Goal: Information Seeking & Learning: Find specific fact

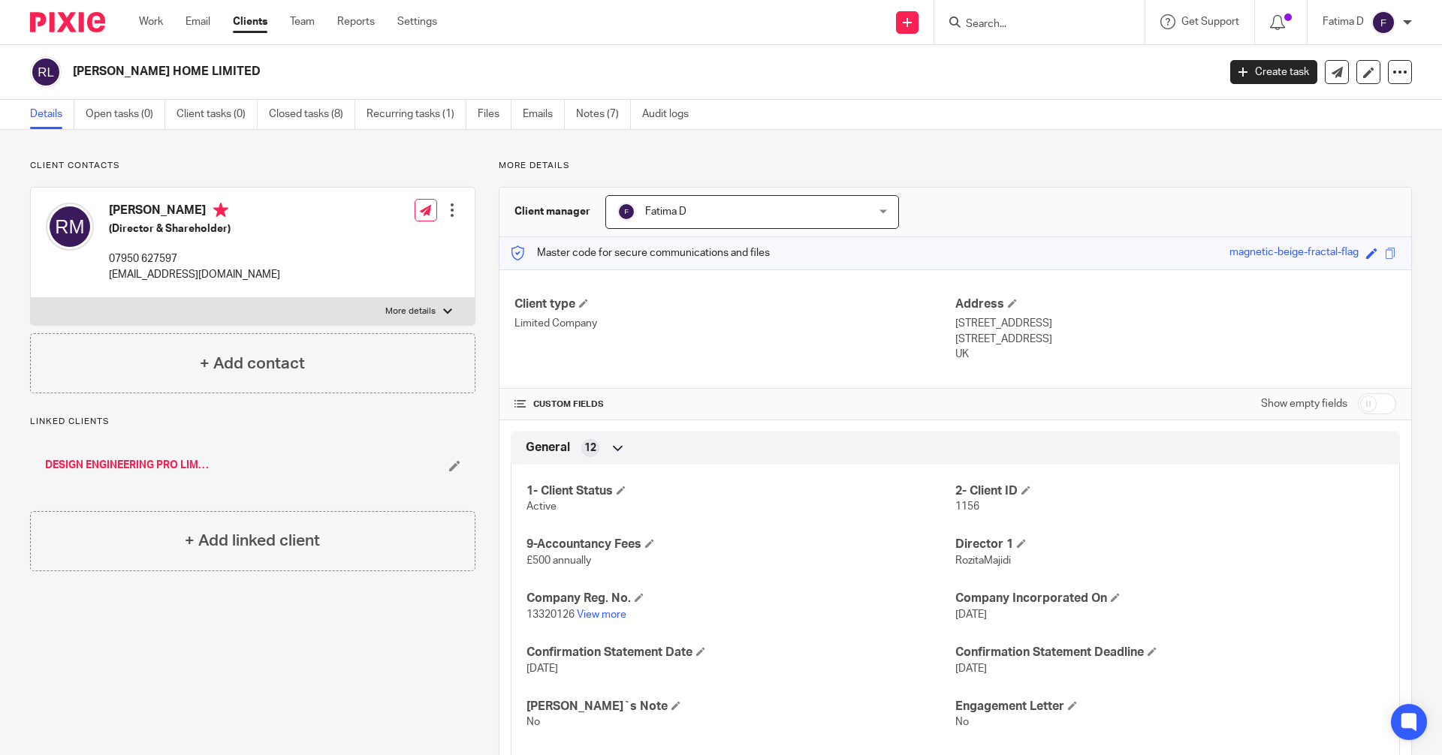
click at [984, 26] on input "Search" at bounding box center [1031, 25] width 135 height 14
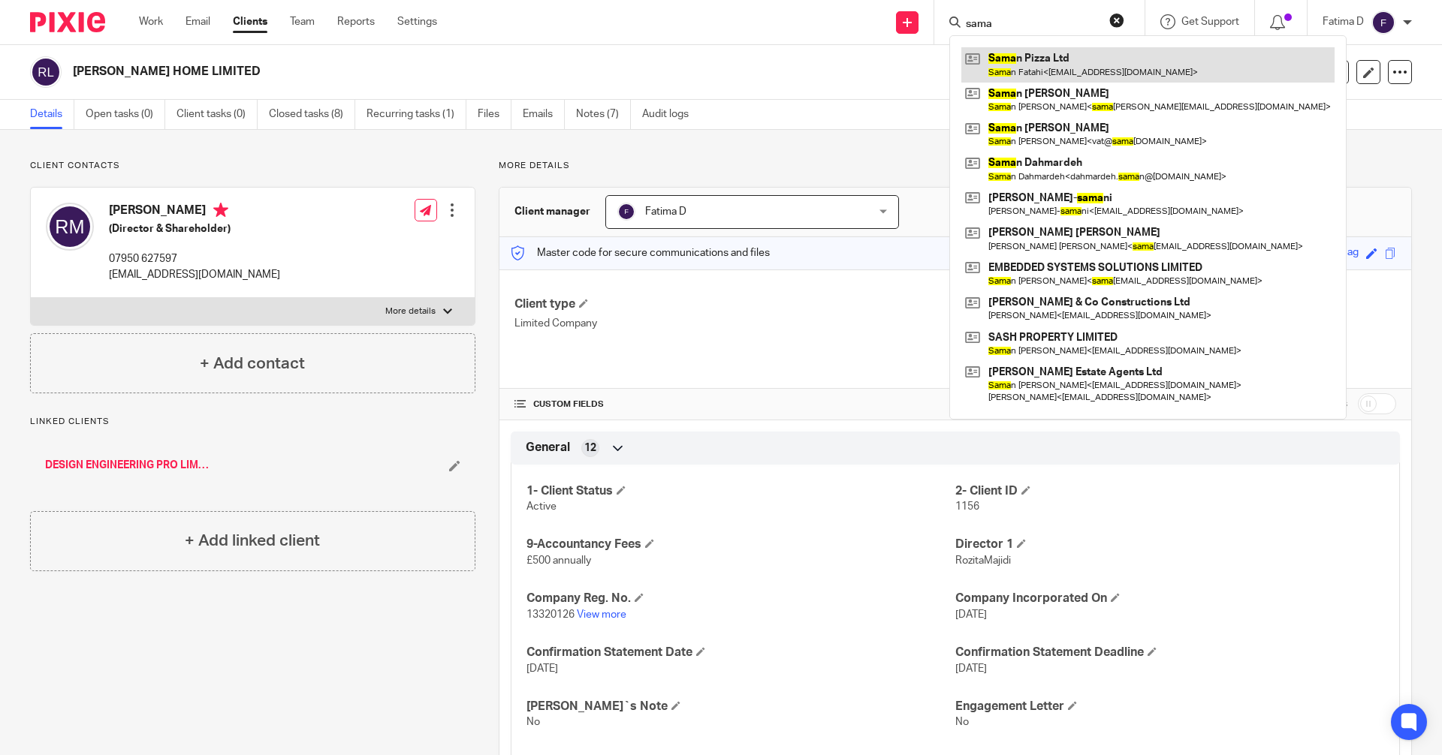
type input "sama"
click at [1006, 53] on link at bounding box center [1147, 64] width 373 height 35
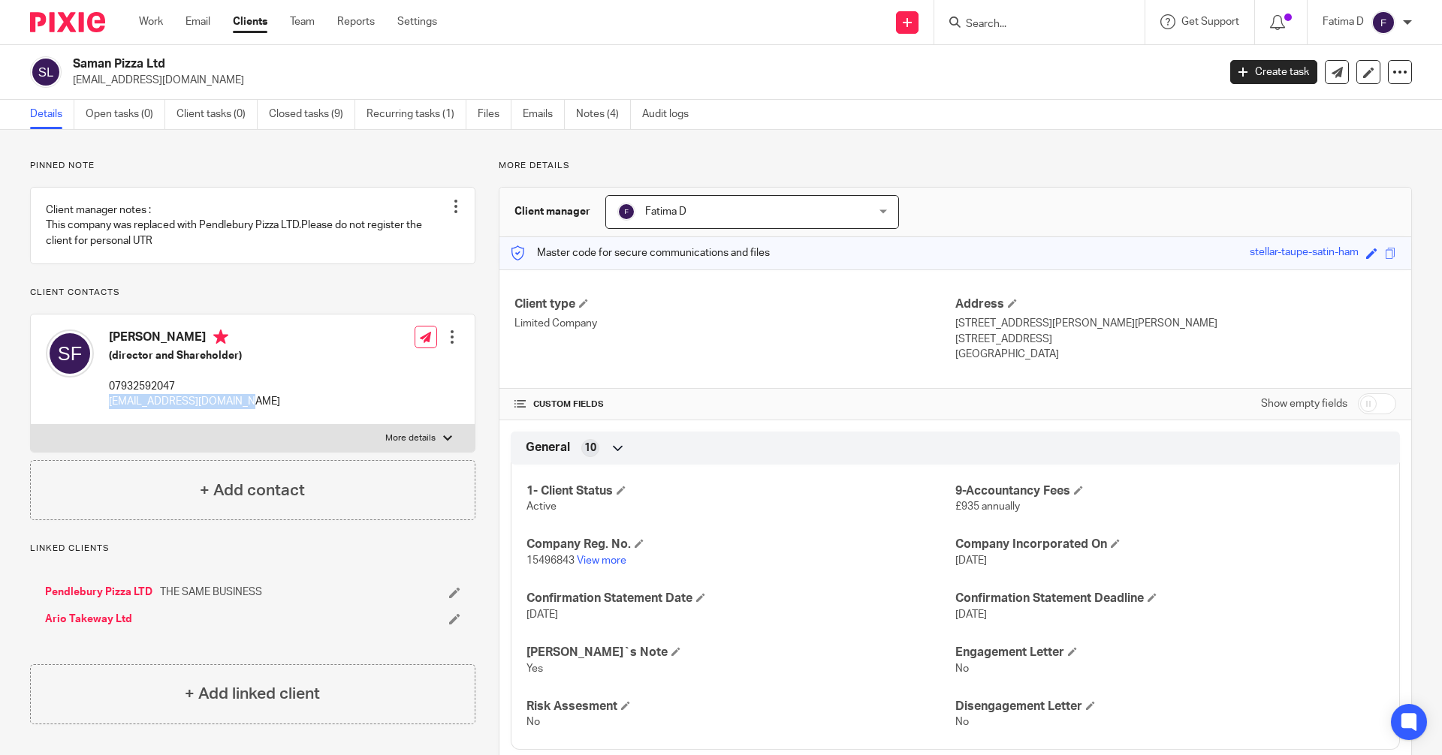
drag, startPoint x: 241, startPoint y: 400, endPoint x: 107, endPoint y: 400, distance: 134.4
click at [107, 400] on div "Saman Fatahi (director and Shareholder) 07932592047 sayad.fatahi@yahoo.co.uk Ed…" at bounding box center [253, 370] width 444 height 110
copy p "[EMAIL_ADDRESS][DOMAIN_NAME]"
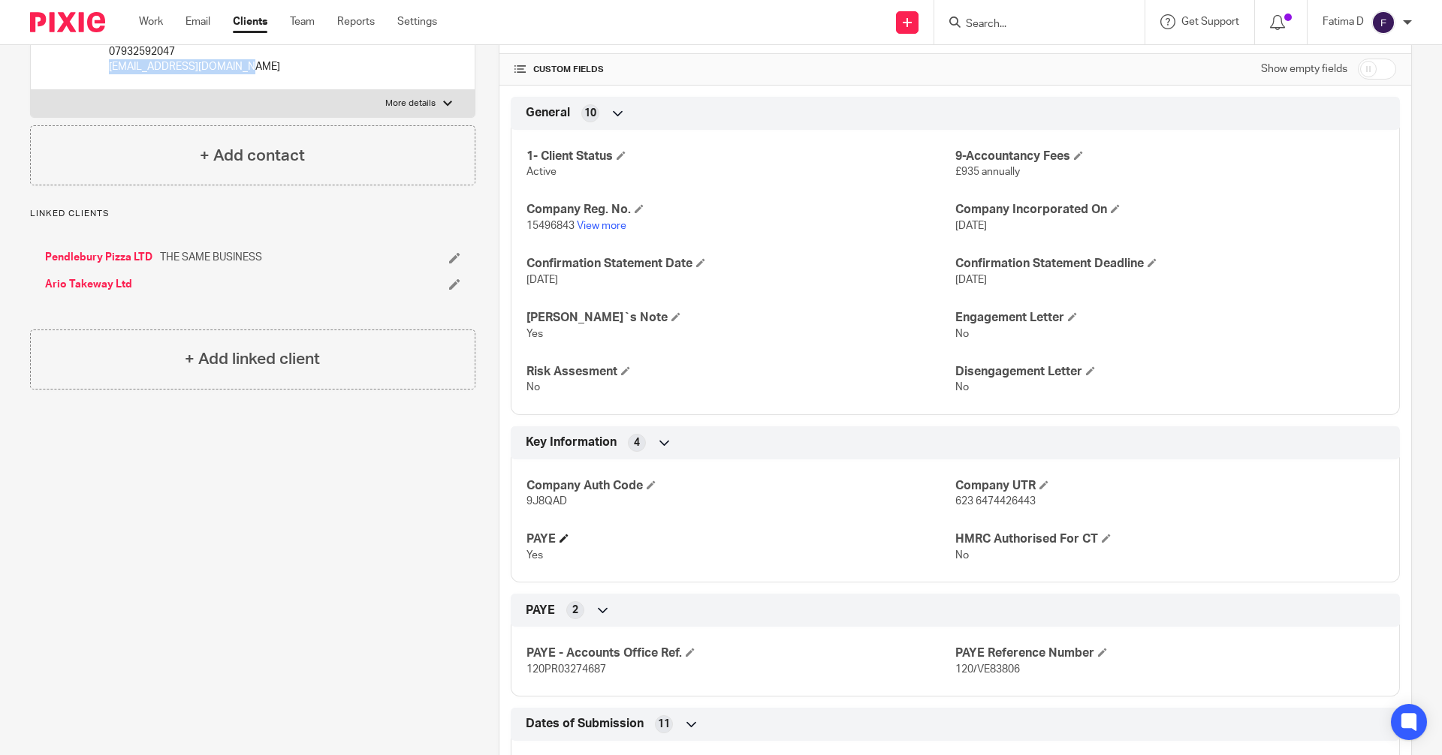
scroll to position [300, 0]
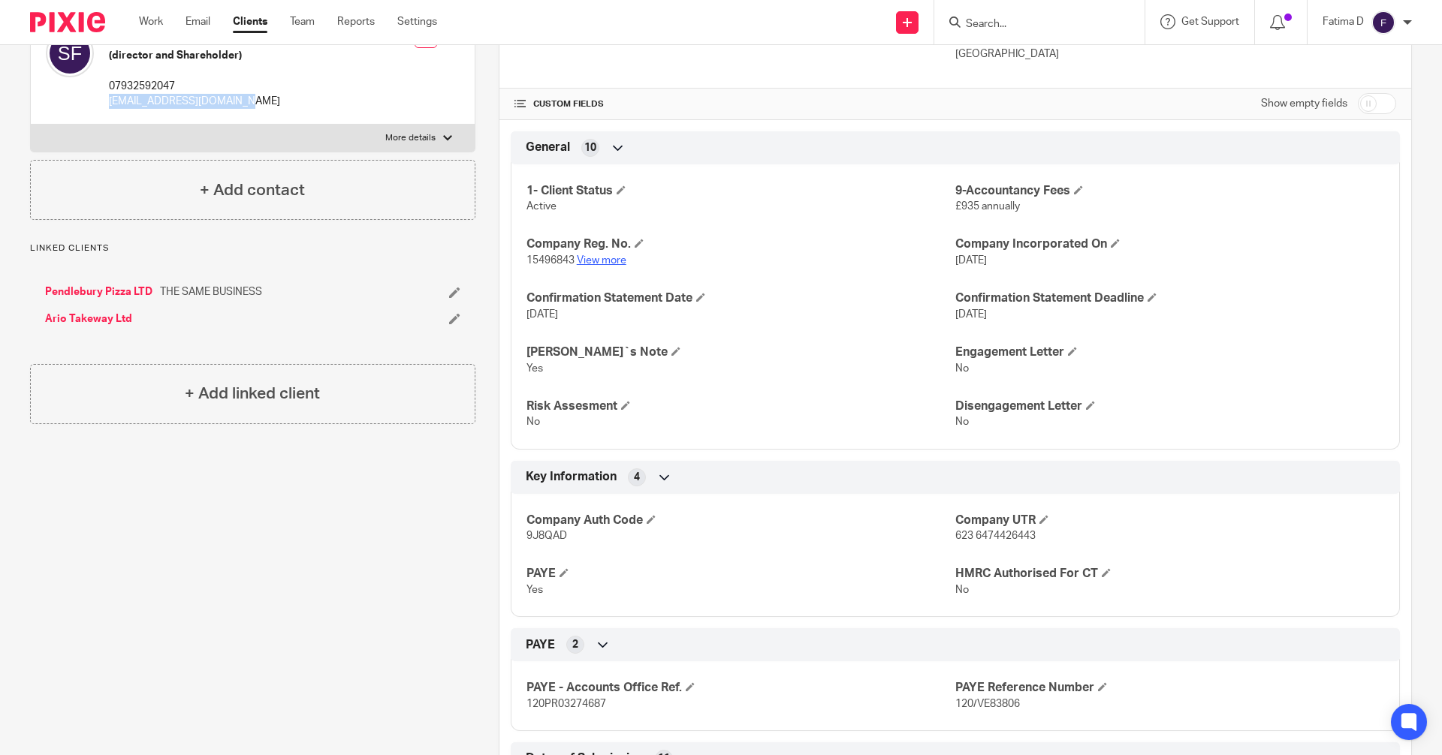
click at [598, 258] on link "View more" at bounding box center [602, 260] width 50 height 11
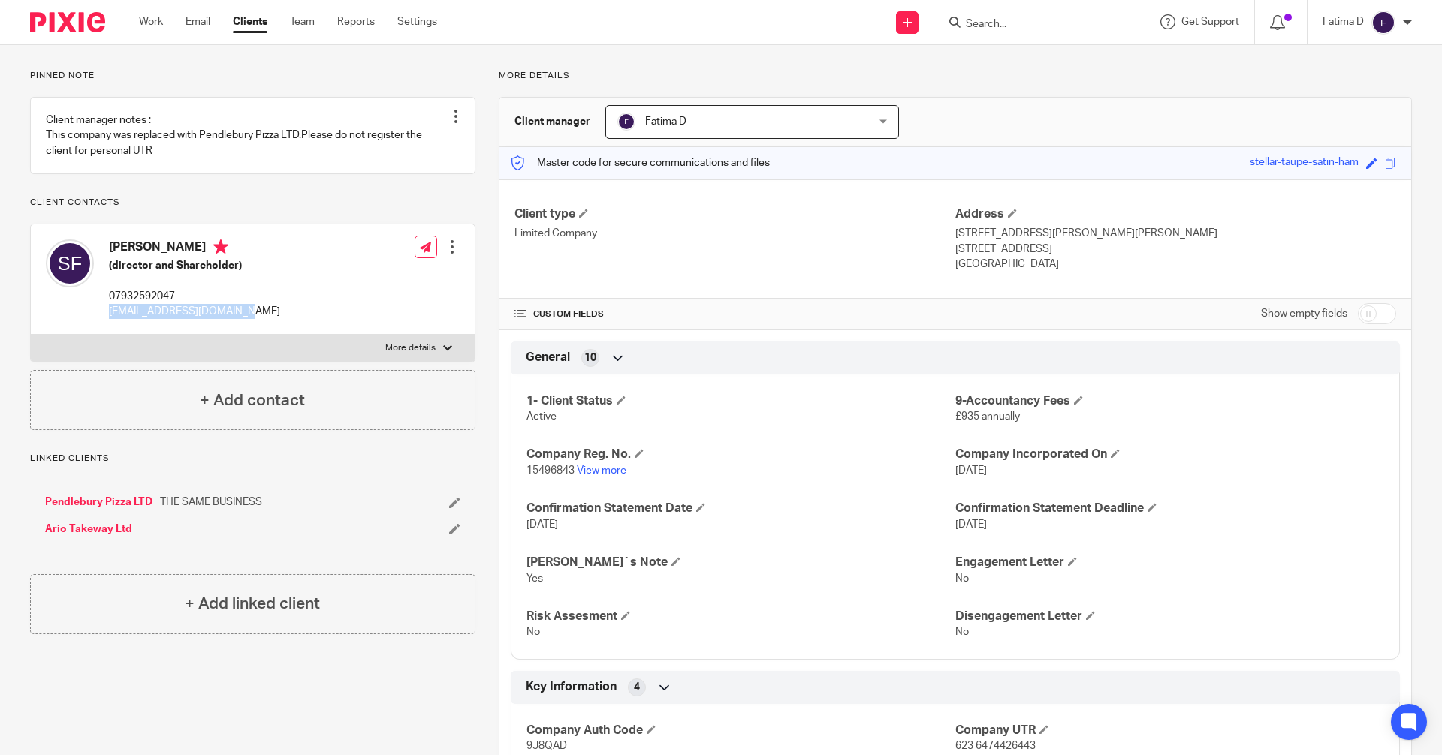
scroll to position [75, 0]
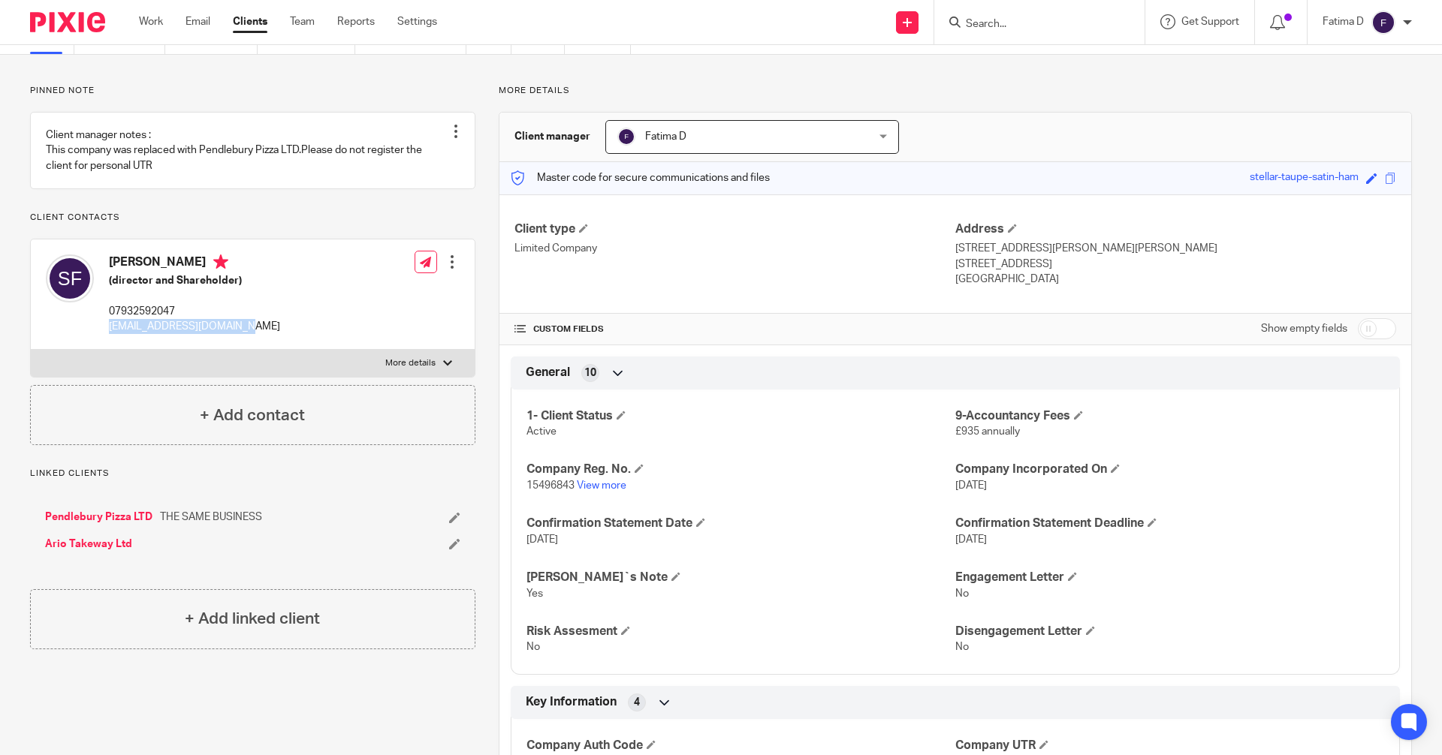
click at [445, 360] on div at bounding box center [447, 363] width 9 height 9
click at [31, 350] on input "More details" at bounding box center [30, 349] width 1 height 1
checkbox input "true"
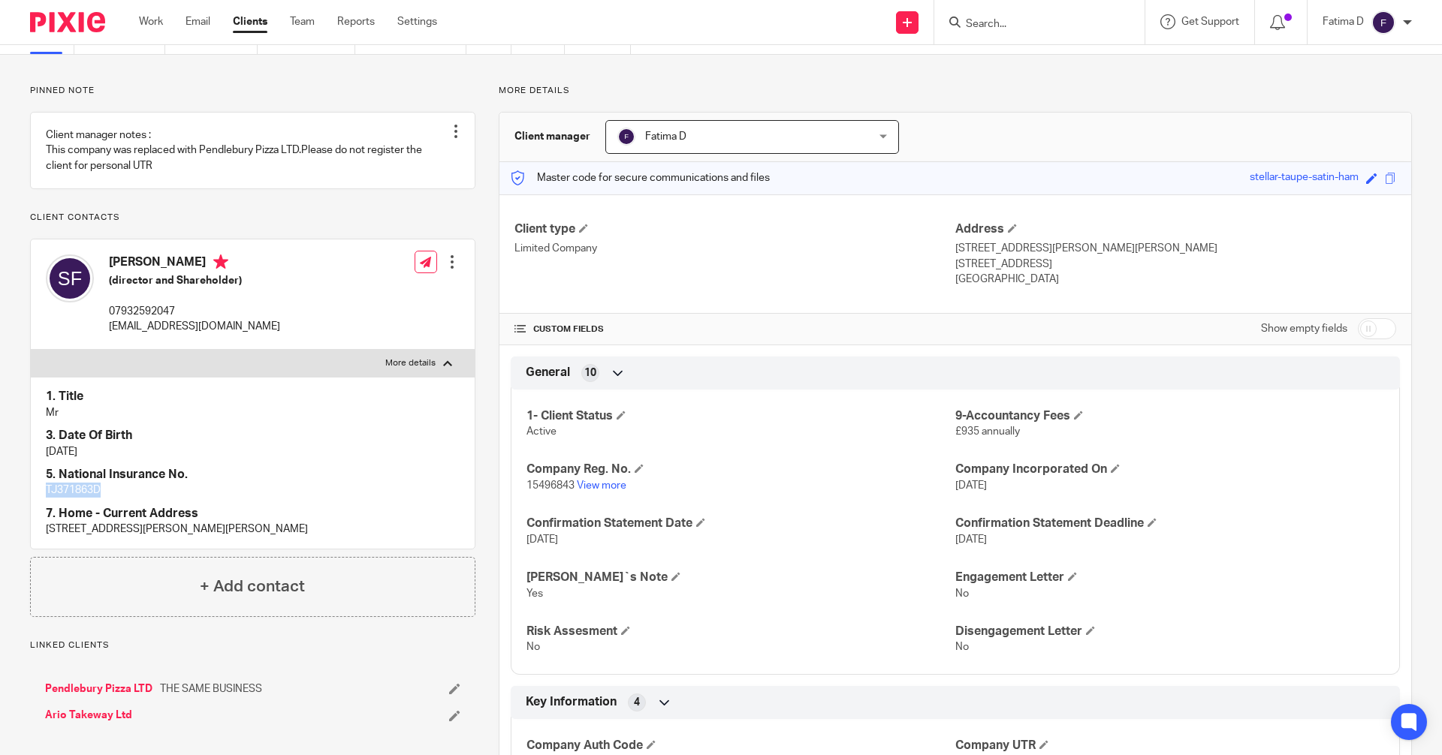
drag, startPoint x: 109, startPoint y: 492, endPoint x: 37, endPoint y: 491, distance: 72.1
click at [37, 491] on div "1. Title Mr 3. Date Of Birth 30/11/1991 5. National Insurance No. TJ371863D 7. …" at bounding box center [253, 462] width 444 height 171
copy p "TJ371863D"
click at [240, 330] on div "Saman Fatahi (director and Shareholder) 07932592047 sayad.fatahi@yahoo.co.uk Ed…" at bounding box center [253, 295] width 444 height 110
click at [981, 24] on input "Search" at bounding box center [1031, 25] width 135 height 14
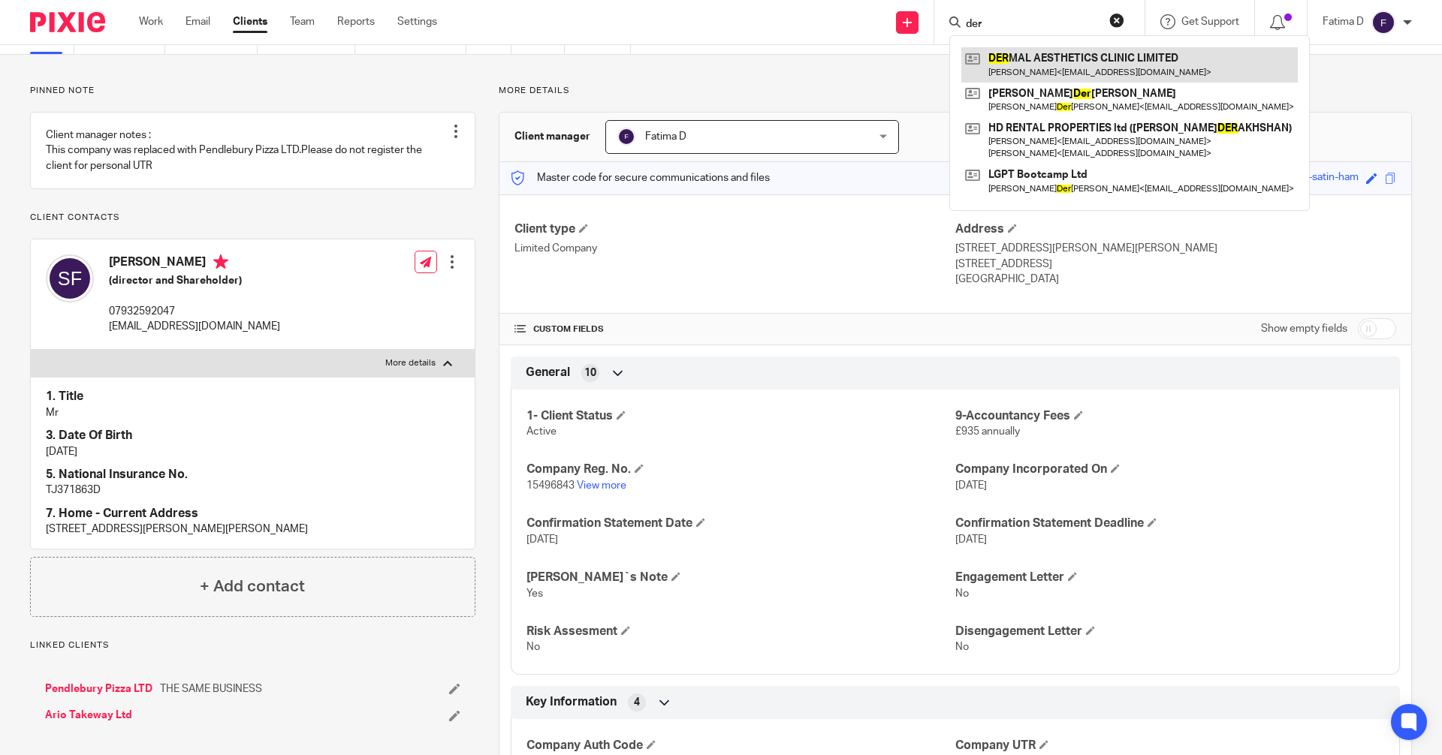
type input "der"
click at [1093, 61] on link at bounding box center [1129, 64] width 336 height 35
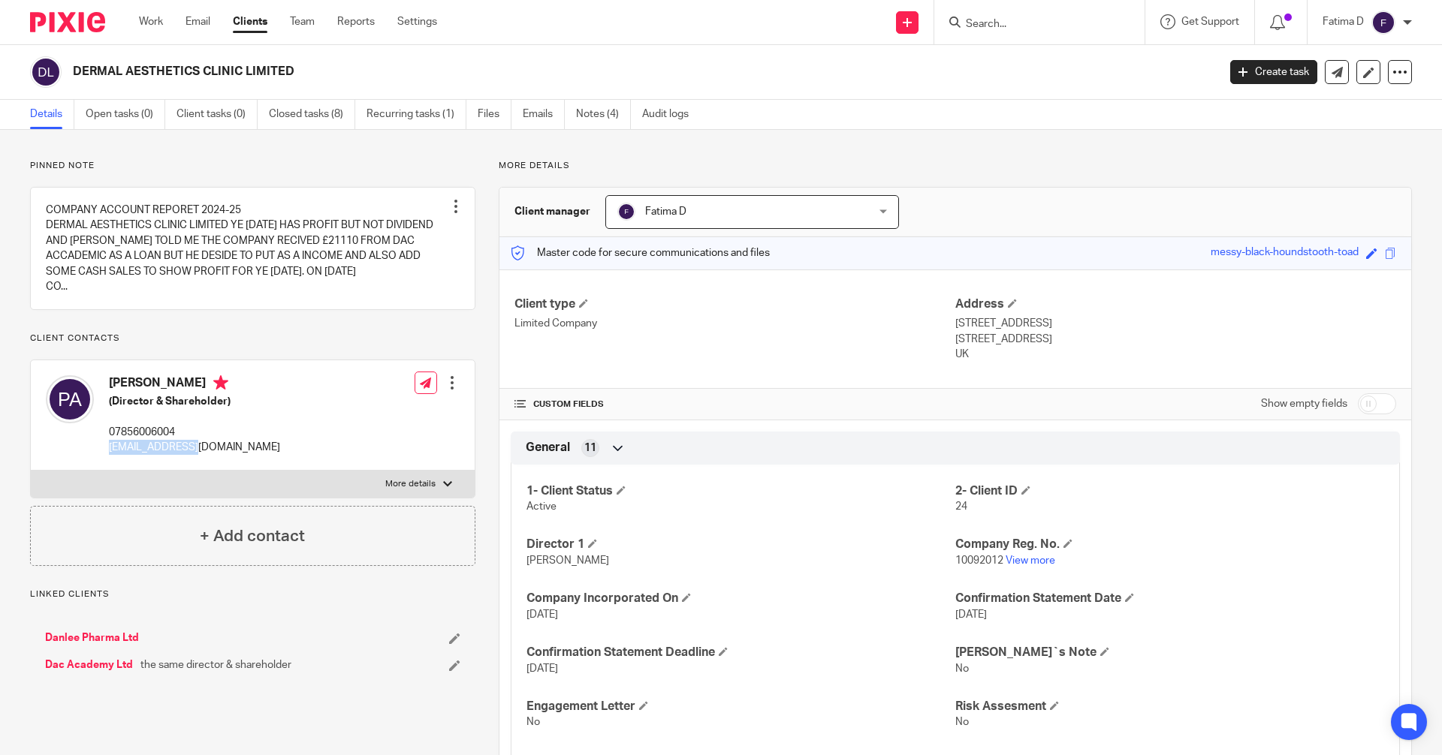
drag, startPoint x: 184, startPoint y: 448, endPoint x: 104, endPoint y: 448, distance: 79.6
click at [104, 448] on div "[PERSON_NAME] (Director & Shareholder) 07856006004 [EMAIL_ADDRESS][DOMAIN_NAME]" at bounding box center [163, 415] width 234 height 95
copy p "[EMAIL_ADDRESS][DOMAIN_NAME]"
click at [443, 483] on div at bounding box center [447, 484] width 9 height 9
click at [31, 471] on input "More details" at bounding box center [30, 470] width 1 height 1
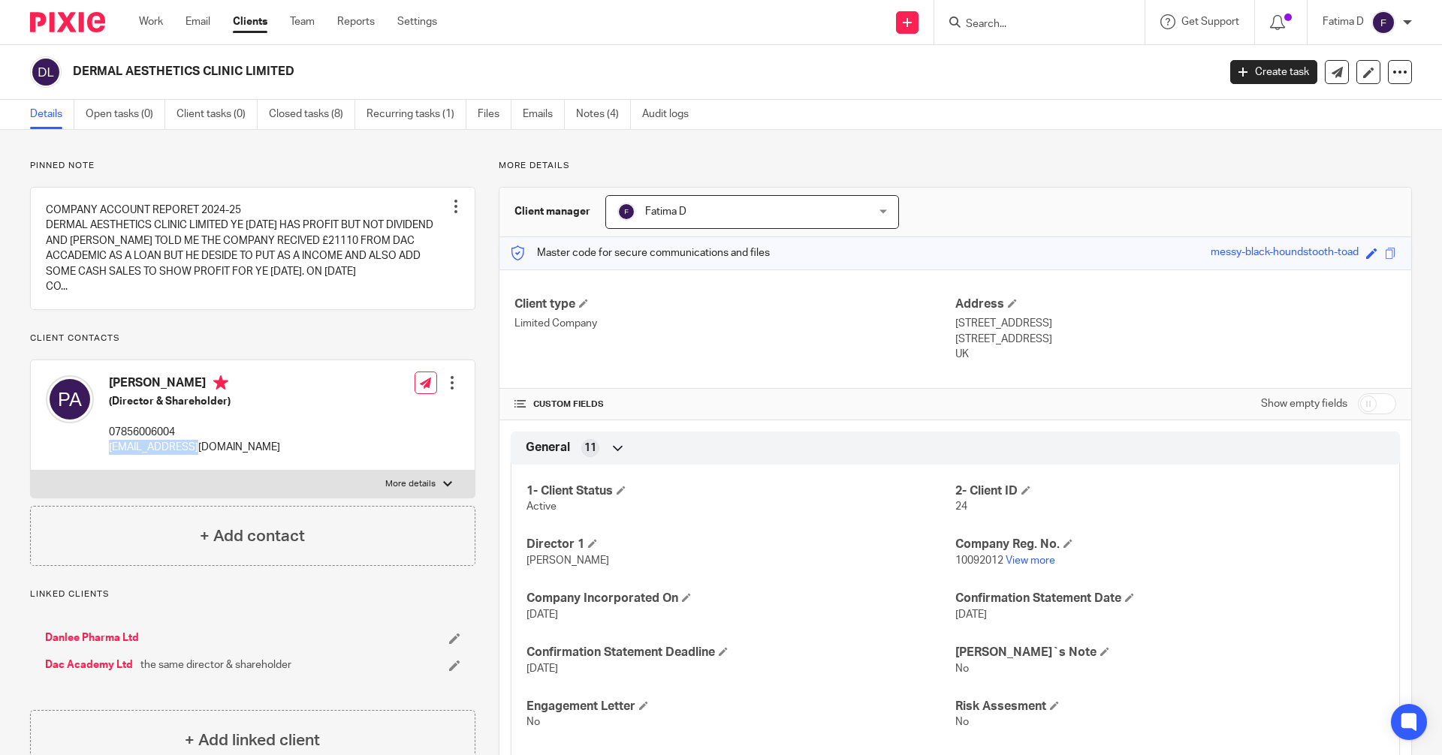
checkbox input "true"
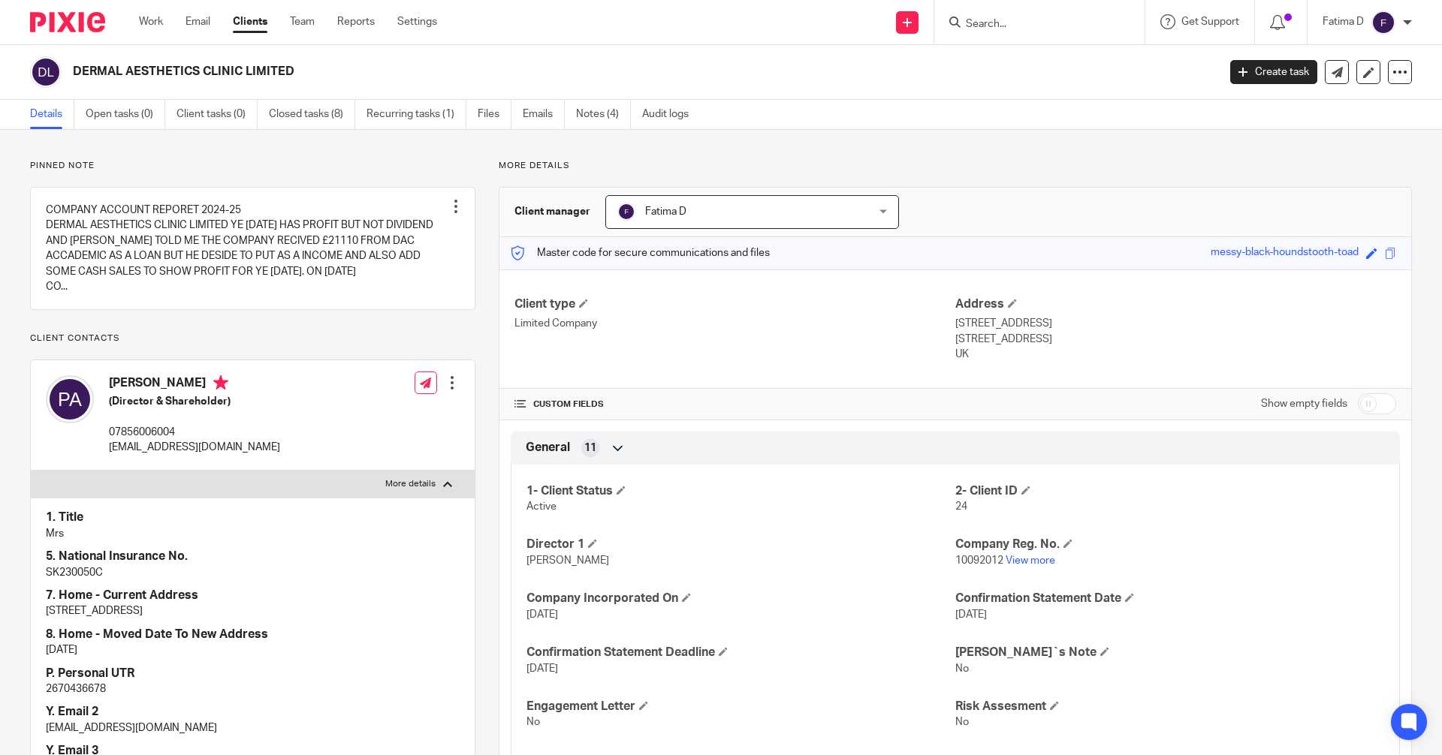
click at [77, 573] on p "SK230050C" at bounding box center [253, 572] width 414 height 15
copy p "SK230050C"
click at [91, 568] on p "SK230050C" at bounding box center [253, 572] width 414 height 15
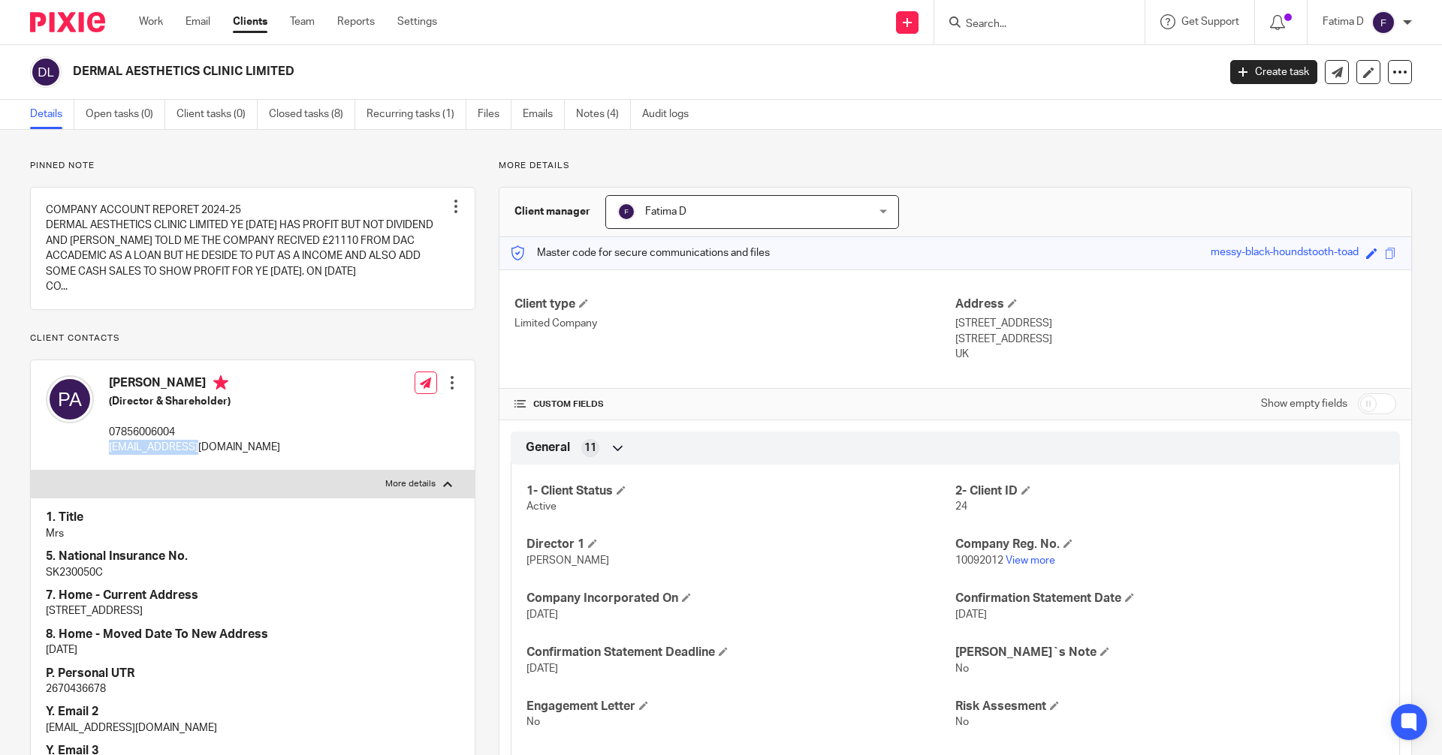
drag, startPoint x: 182, startPoint y: 447, endPoint x: 107, endPoint y: 449, distance: 75.1
click at [107, 449] on div "PARISA ASADI (Director & Shareholder) 07856006004 info@dac.clinic" at bounding box center [163, 415] width 234 height 95
copy p "[EMAIL_ADDRESS][DOMAIN_NAME]"
click at [81, 570] on p "SK230050C" at bounding box center [253, 572] width 414 height 15
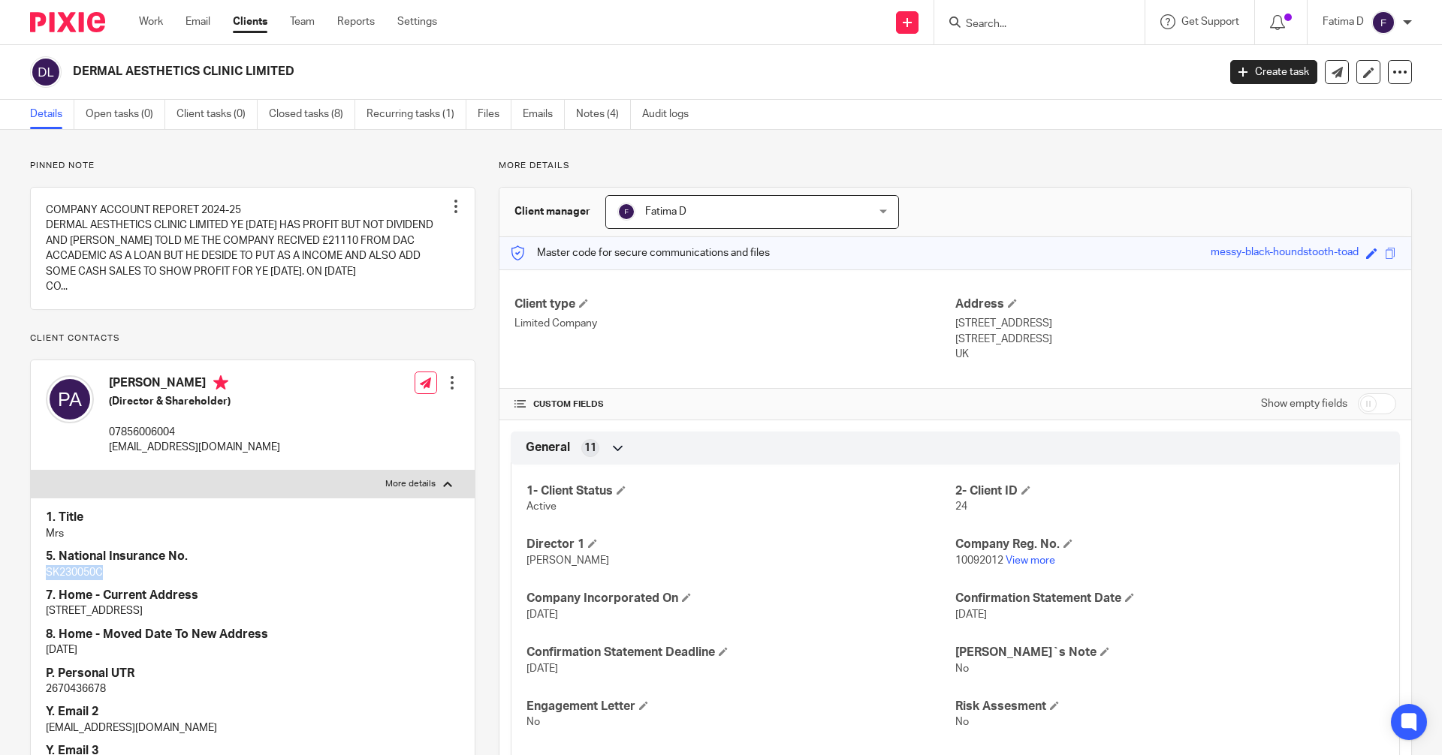
copy p "SK230050C"
click at [63, 565] on p "SK230050C" at bounding box center [253, 572] width 414 height 15
click at [64, 570] on p "SK230050C" at bounding box center [253, 572] width 414 height 15
click at [65, 570] on p "SK230050C" at bounding box center [253, 572] width 414 height 15
copy p "SK230050C"
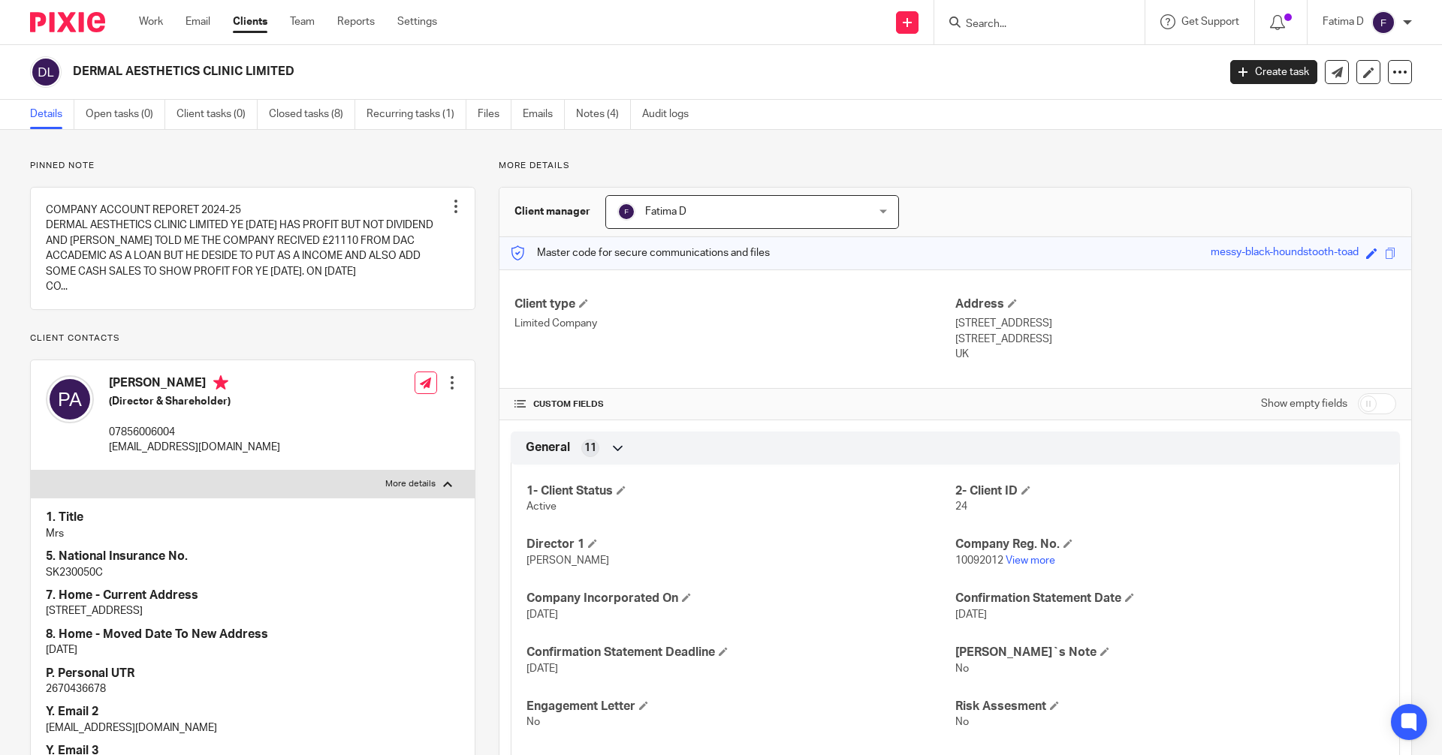
click at [986, 29] on input "Search" at bounding box center [1031, 25] width 135 height 14
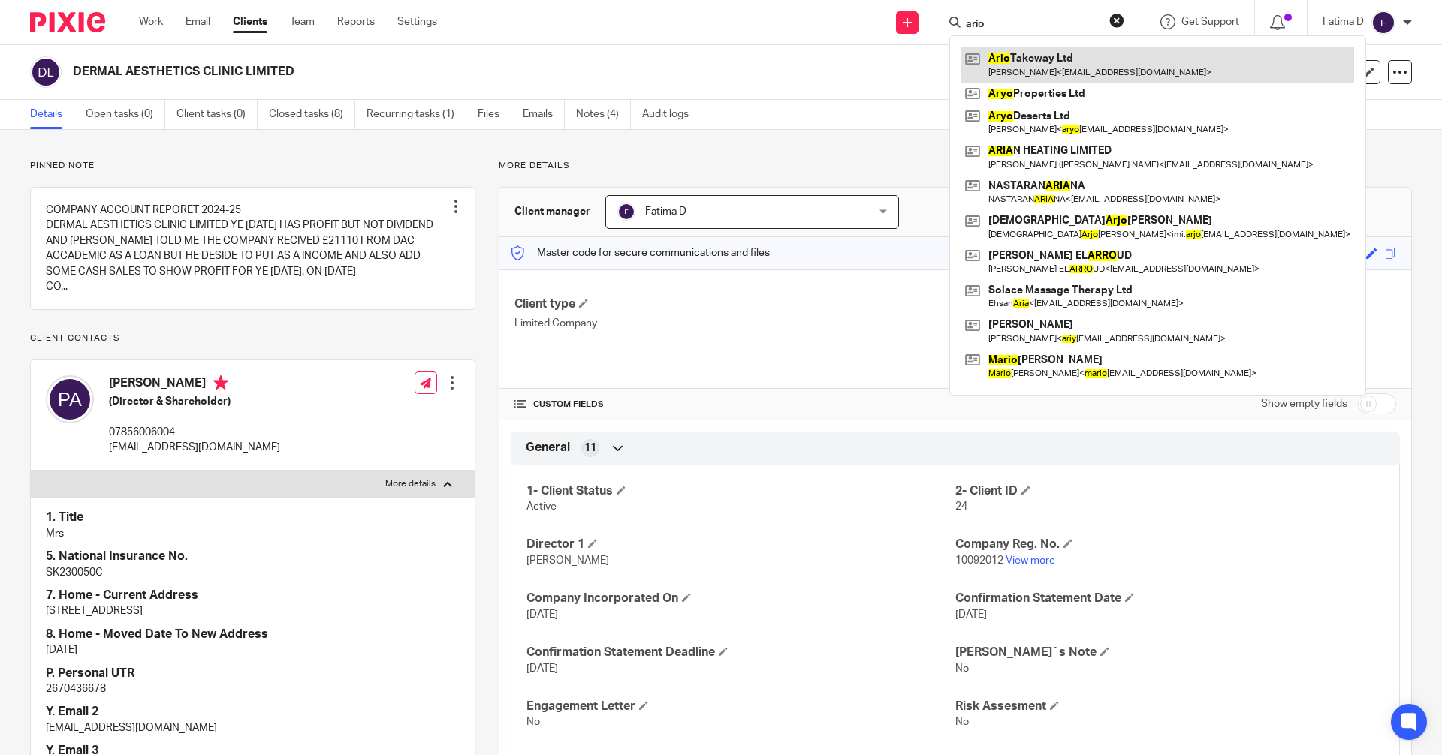
type input "ario"
click at [1062, 59] on link at bounding box center [1157, 64] width 393 height 35
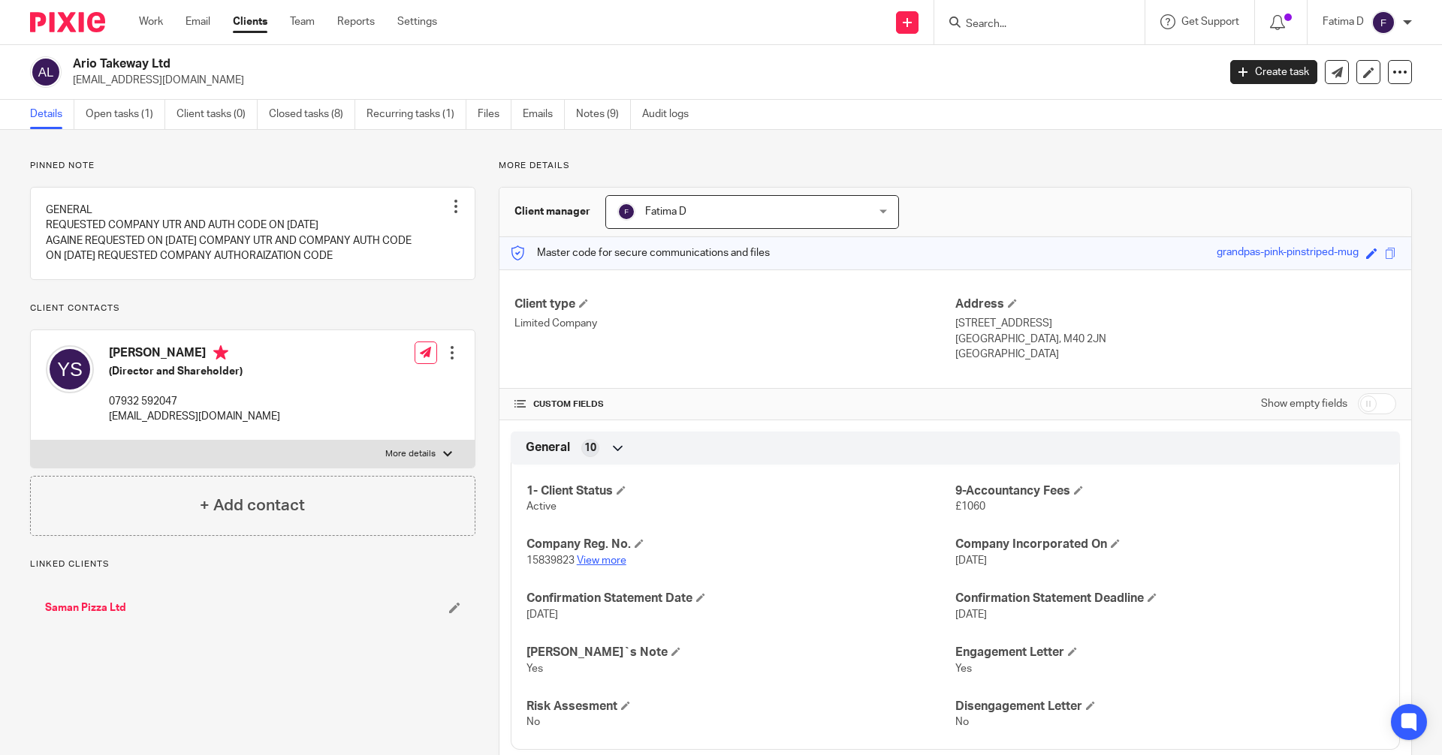
click at [608, 561] on link "View more" at bounding box center [602, 561] width 50 height 11
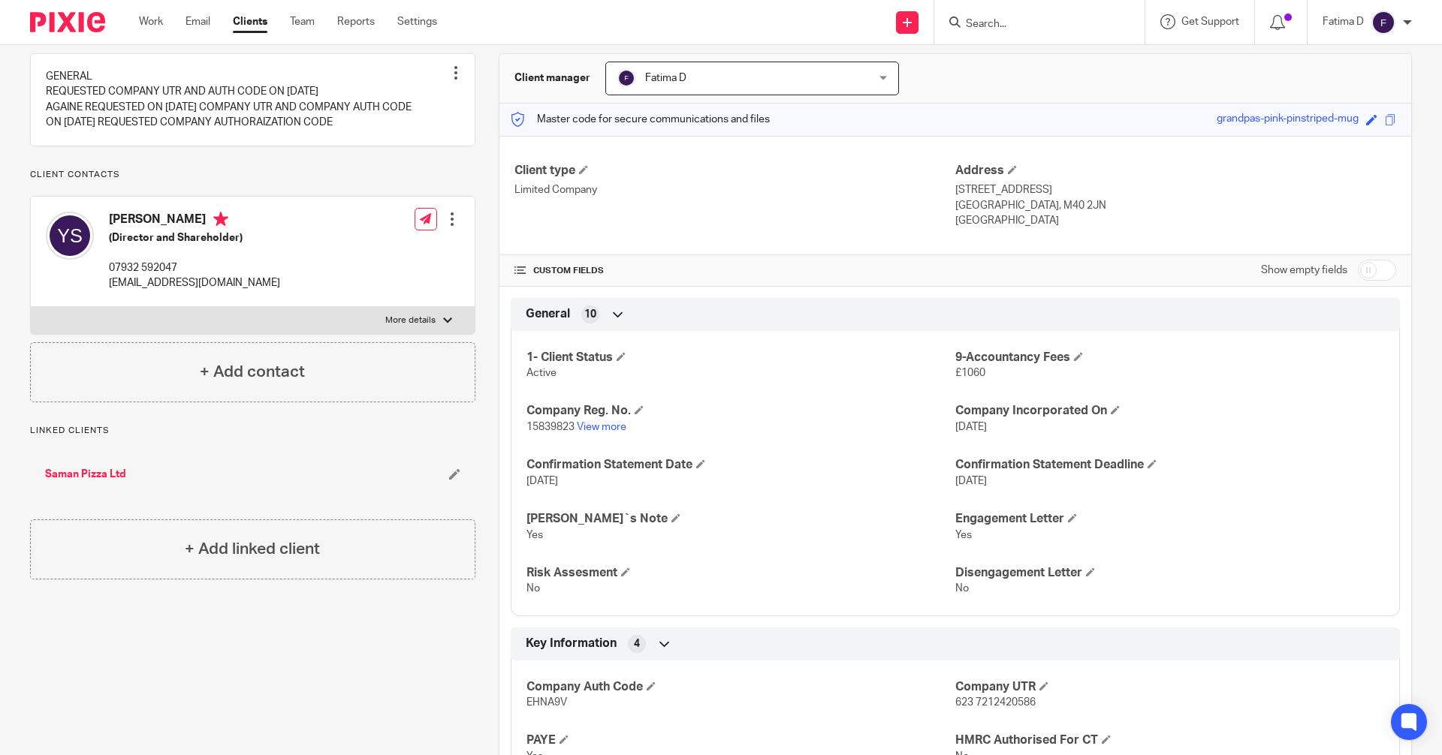
scroll to position [375, 0]
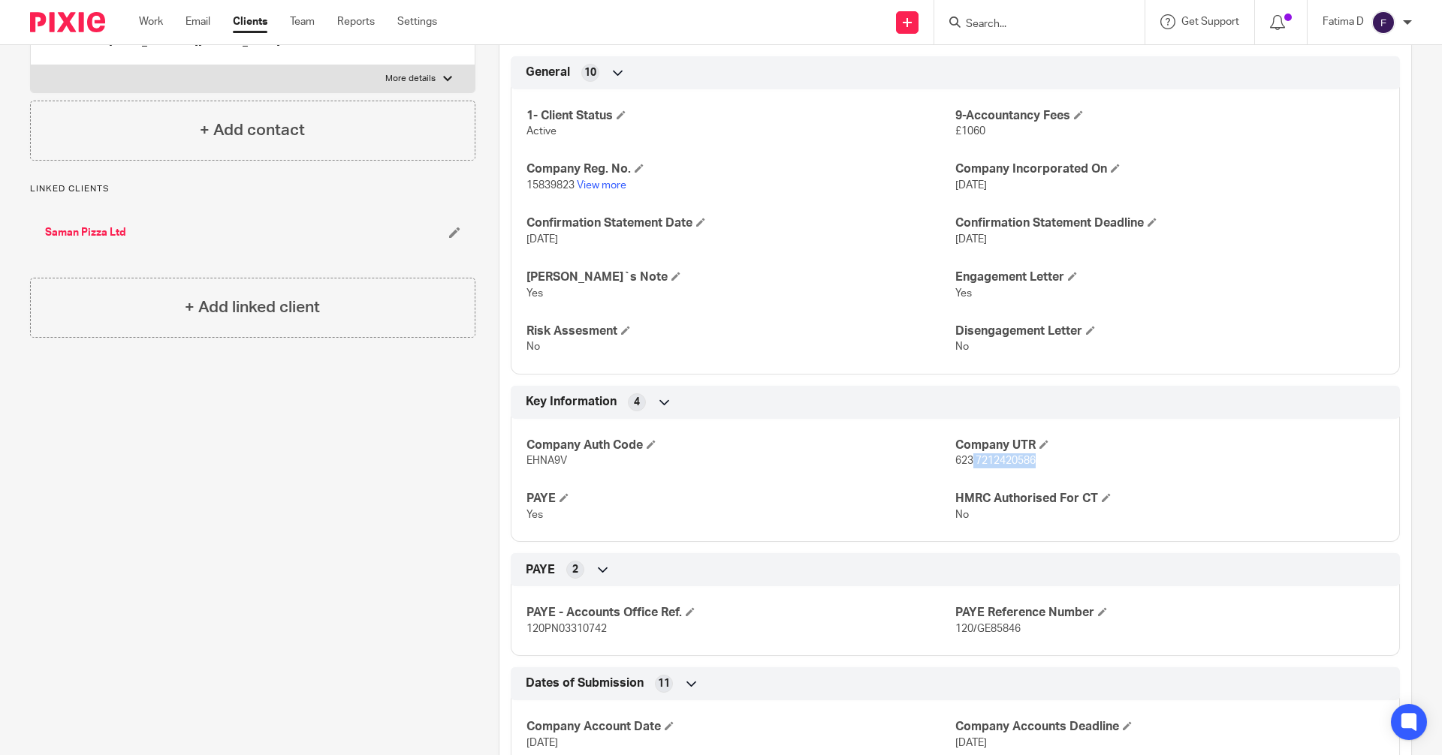
drag, startPoint x: 1034, startPoint y: 461, endPoint x: 1000, endPoint y: 469, distance: 34.6
click at [968, 457] on p "623 7212420586" at bounding box center [1169, 461] width 429 height 15
copy span "7212420586"
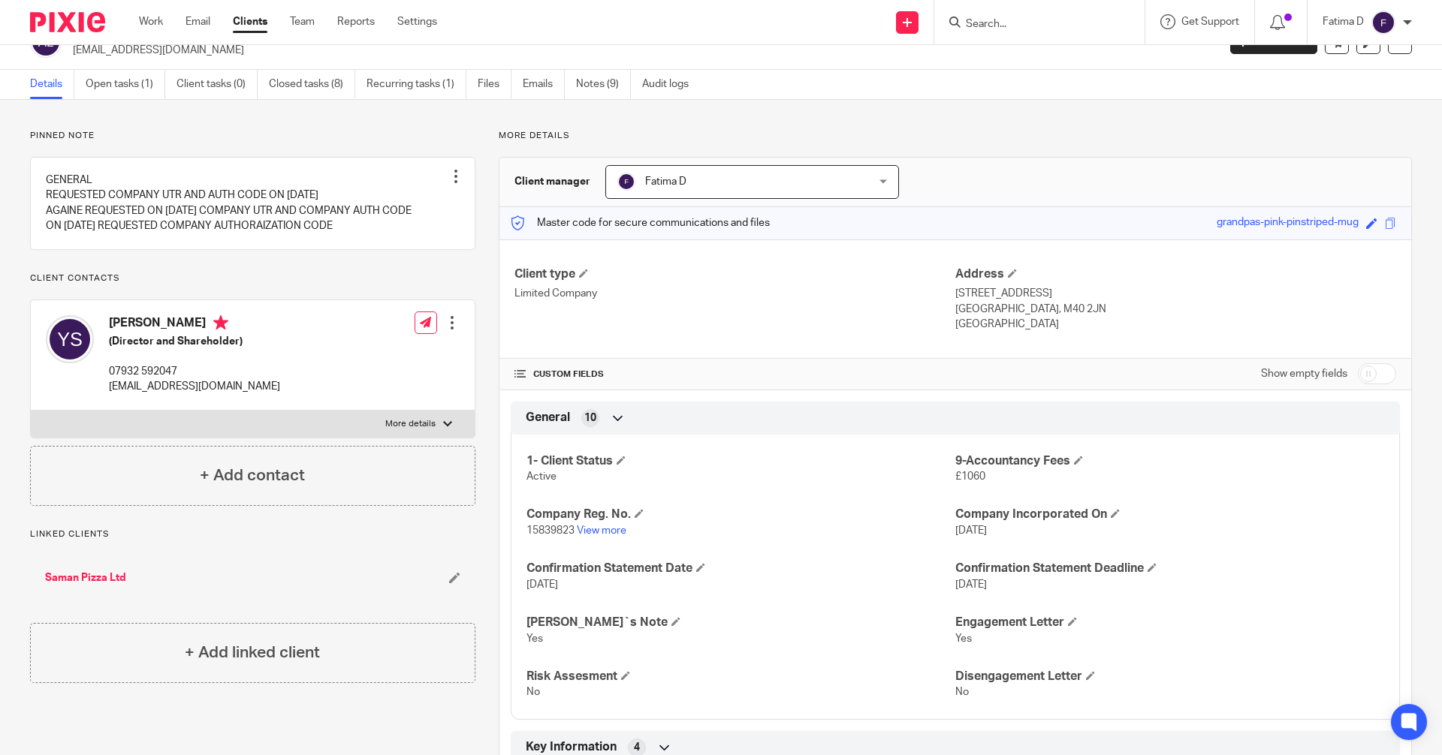
scroll to position [300, 0]
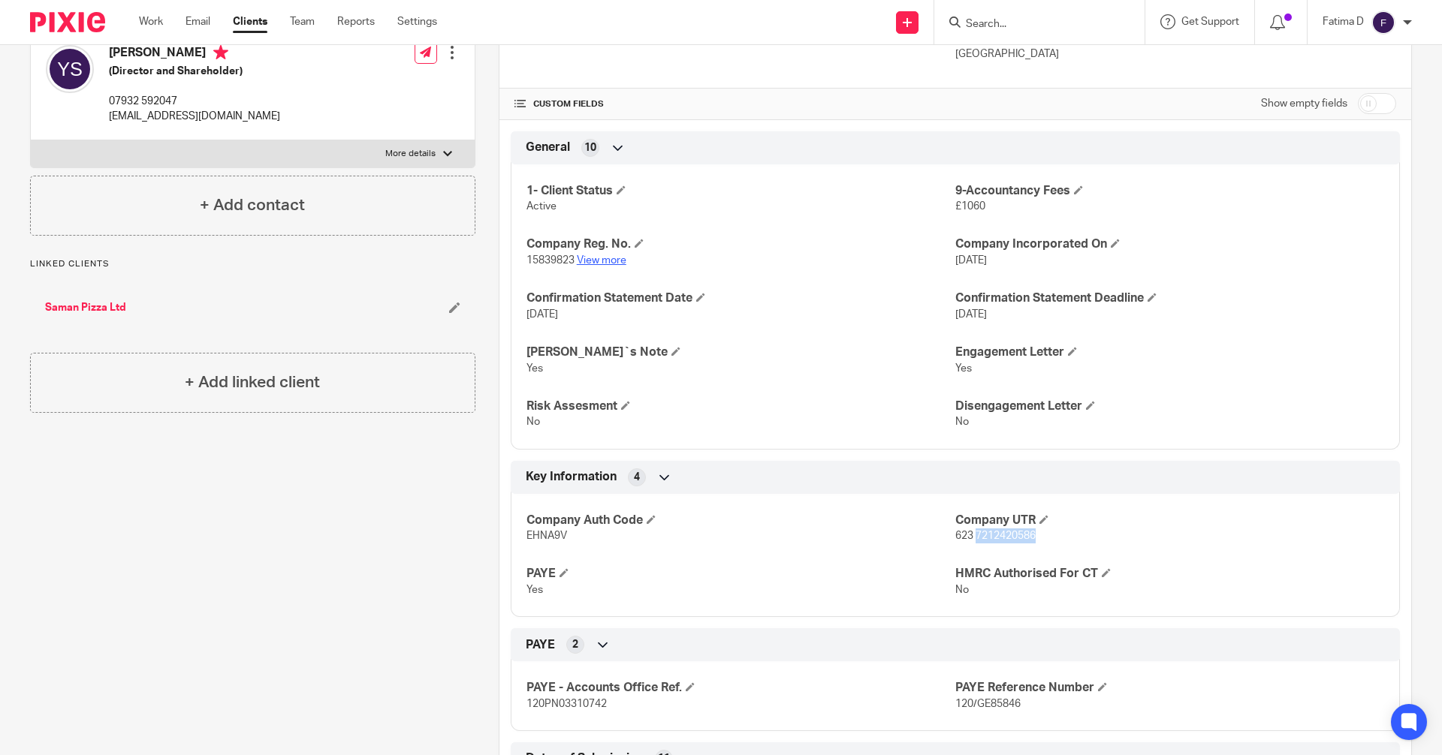
click at [609, 255] on link "View more" at bounding box center [602, 260] width 50 height 11
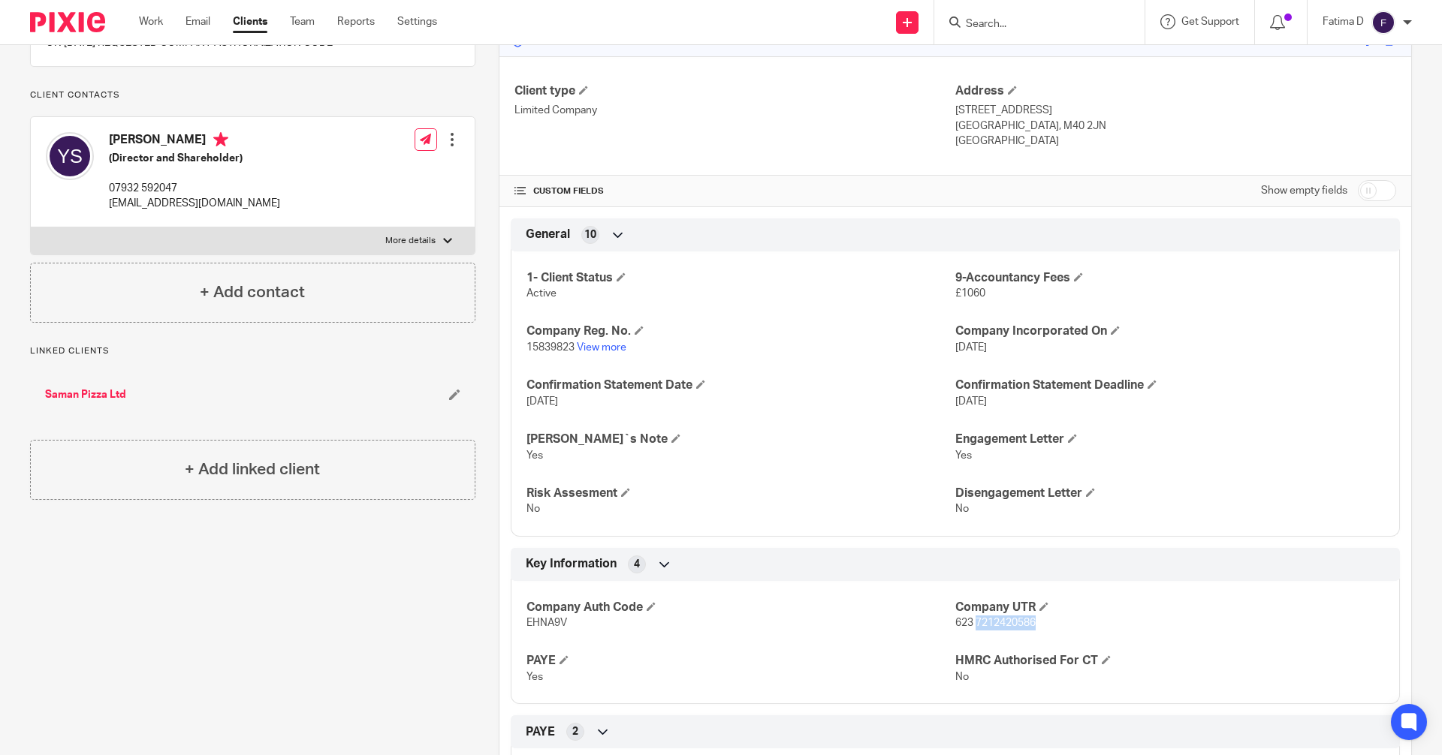
scroll to position [75, 0]
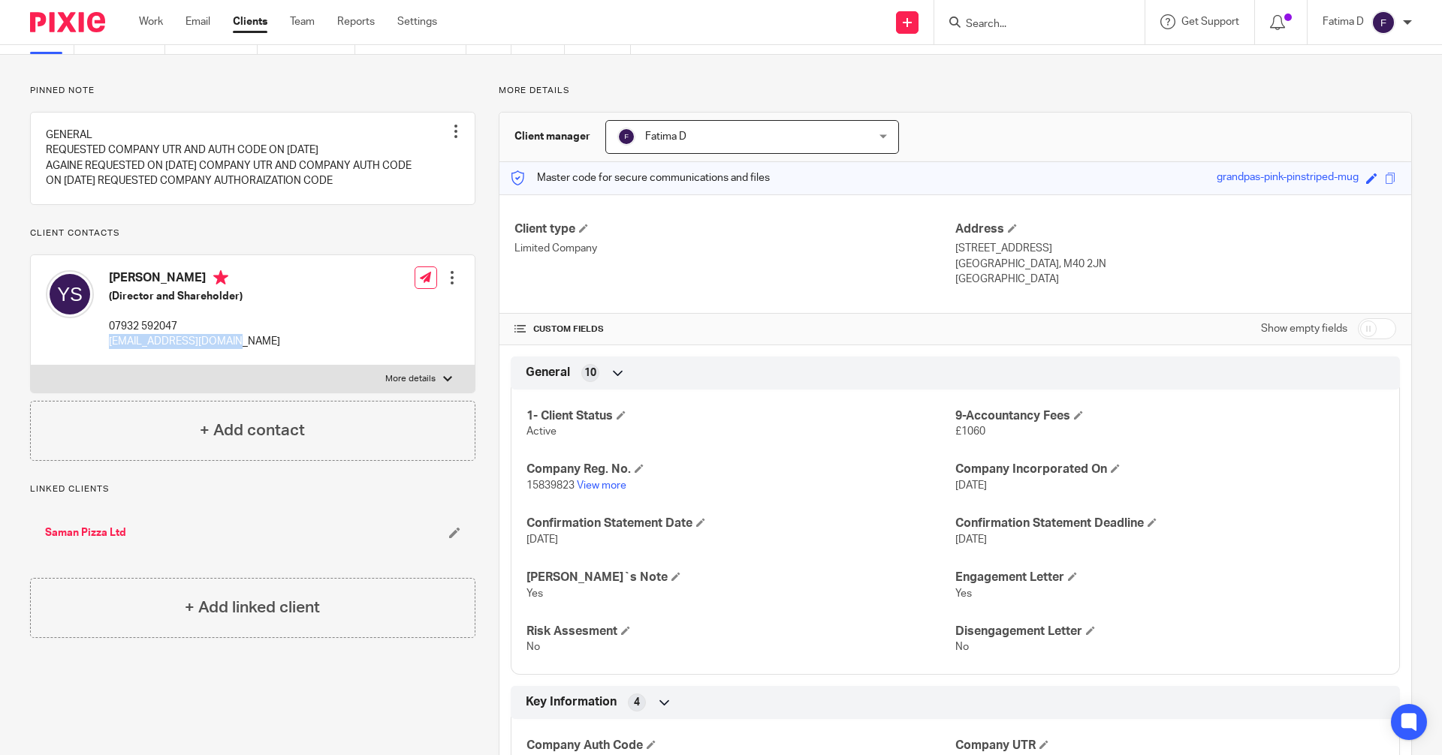
drag, startPoint x: 233, startPoint y: 354, endPoint x: 110, endPoint y: 360, distance: 123.3
click at [110, 349] on p "fatahiesayad@gmail.com" at bounding box center [194, 341] width 171 height 15
copy p "fatahiesayad@gmail.com"
click at [446, 384] on div at bounding box center [447, 379] width 9 height 9
click at [31, 366] on input "More details" at bounding box center [30, 365] width 1 height 1
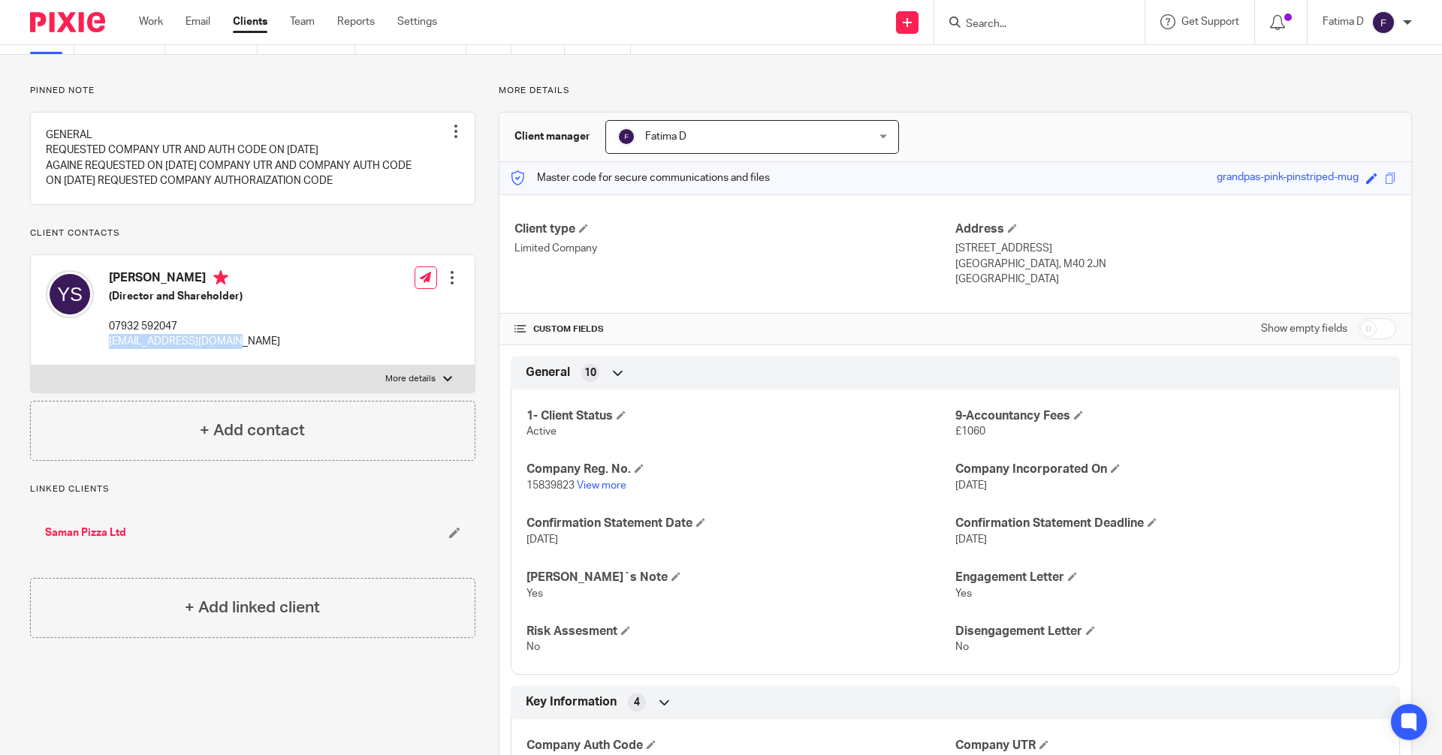
checkbox input "true"
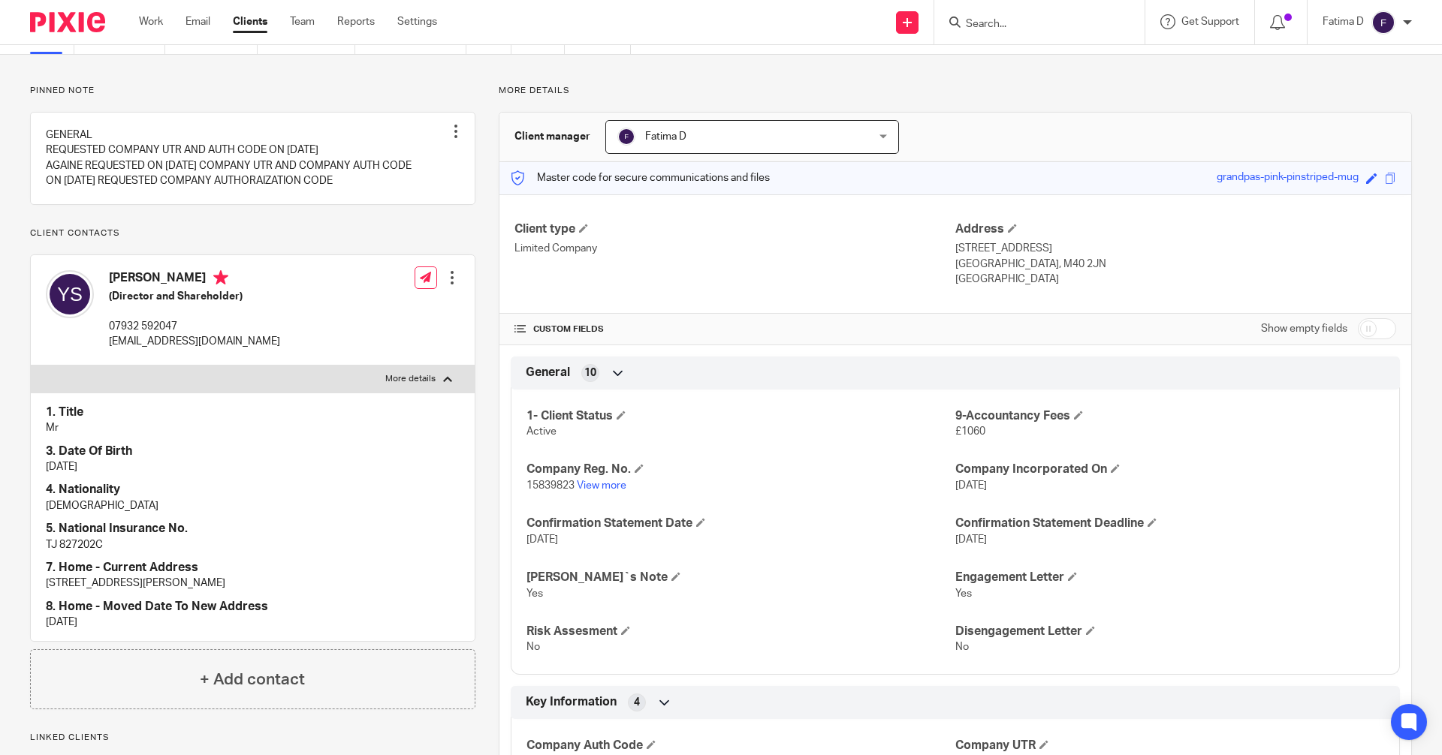
click at [80, 553] on p "TJ 827202C" at bounding box center [253, 545] width 414 height 15
drag, startPoint x: 160, startPoint y: 565, endPoint x: 76, endPoint y: 555, distance: 84.8
click at [158, 553] on p "TJ 827202C" at bounding box center [253, 545] width 414 height 15
click at [100, 553] on p "TJ 827202C" at bounding box center [253, 545] width 414 height 15
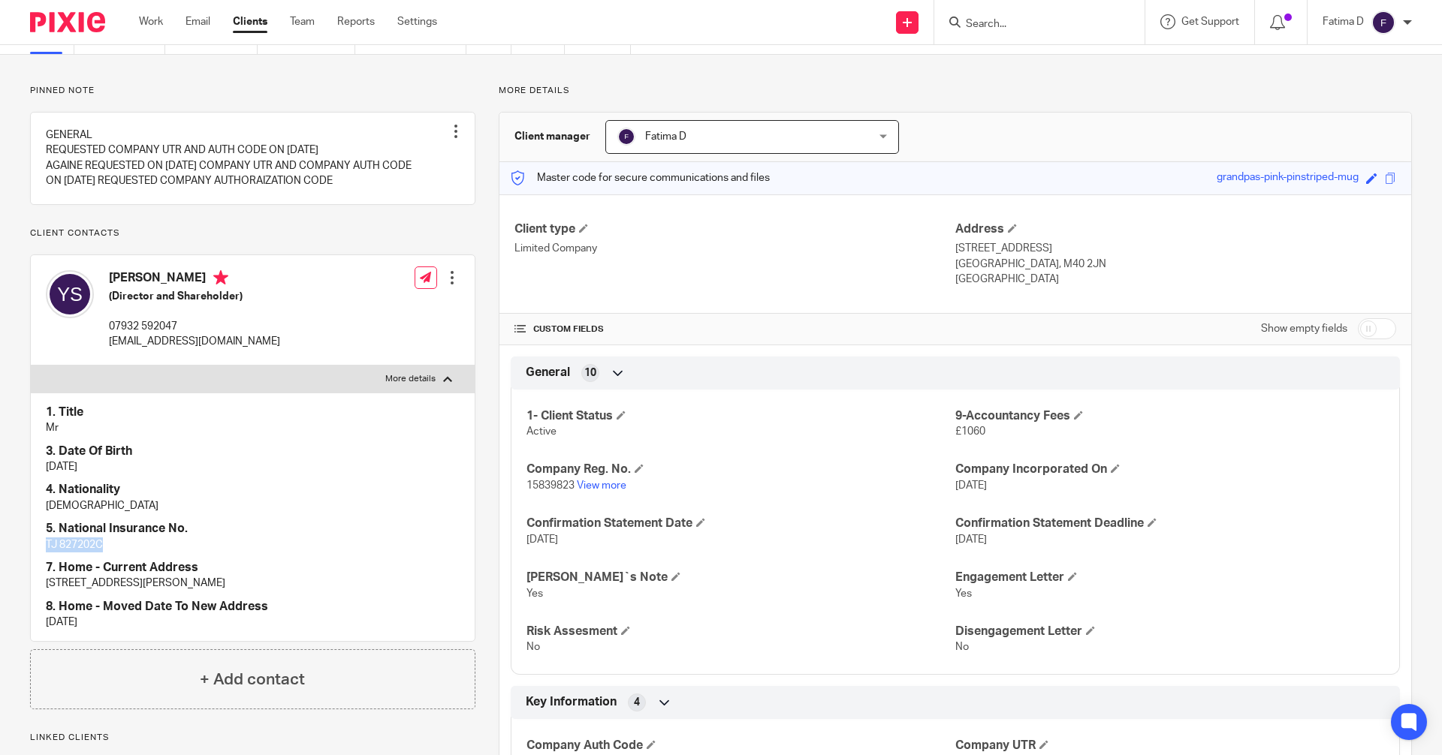
drag, startPoint x: 107, startPoint y: 560, endPoint x: 71, endPoint y: 553, distance: 36.7
click at [37, 558] on div "1. Title Mr 3. Date Of Birth 18/12/1978 4. Nationality Iranian 5. National Insu…" at bounding box center [253, 517] width 444 height 249
copy p "TJ 827202C"
click at [992, 18] on input "Search" at bounding box center [1031, 25] width 135 height 14
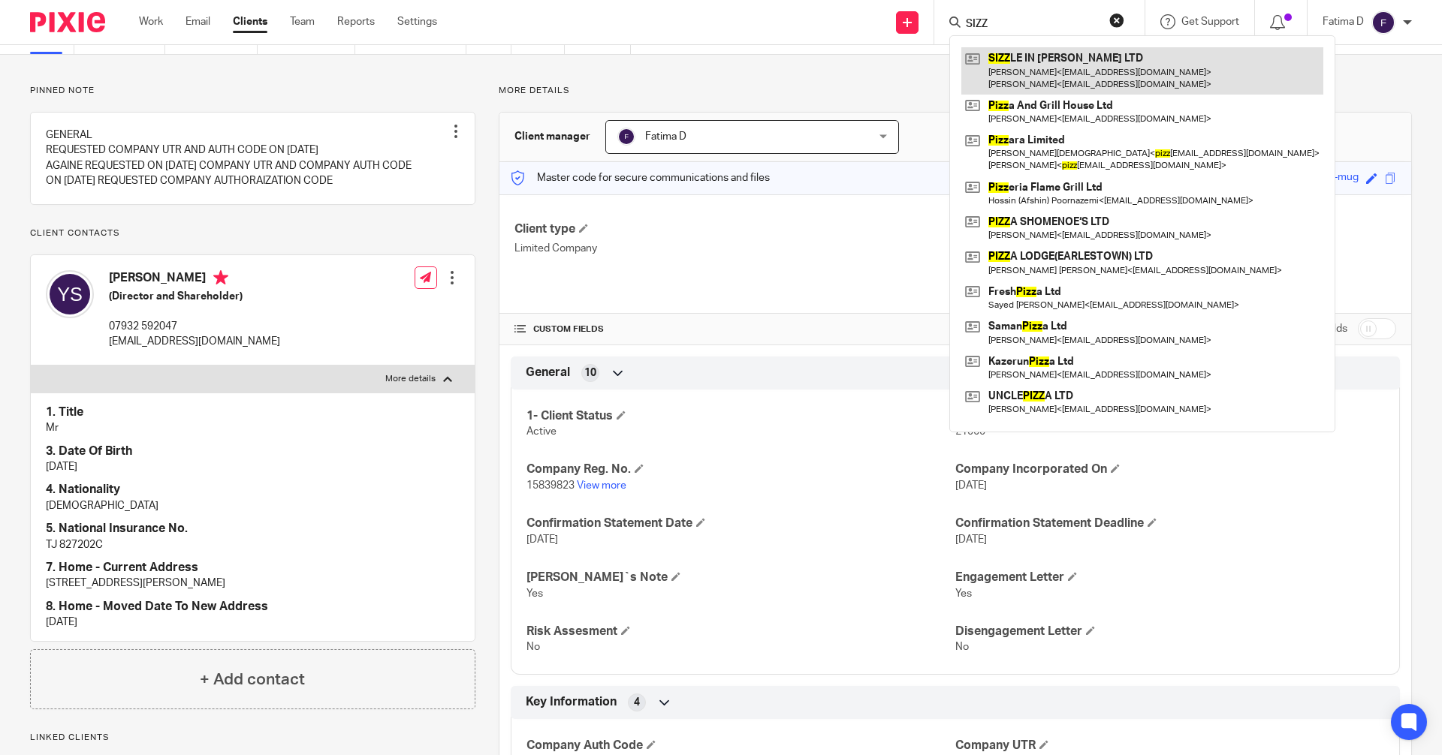
type input "SIZZ"
click at [1013, 49] on link at bounding box center [1142, 70] width 362 height 47
click at [1012, 60] on link at bounding box center [1142, 70] width 362 height 47
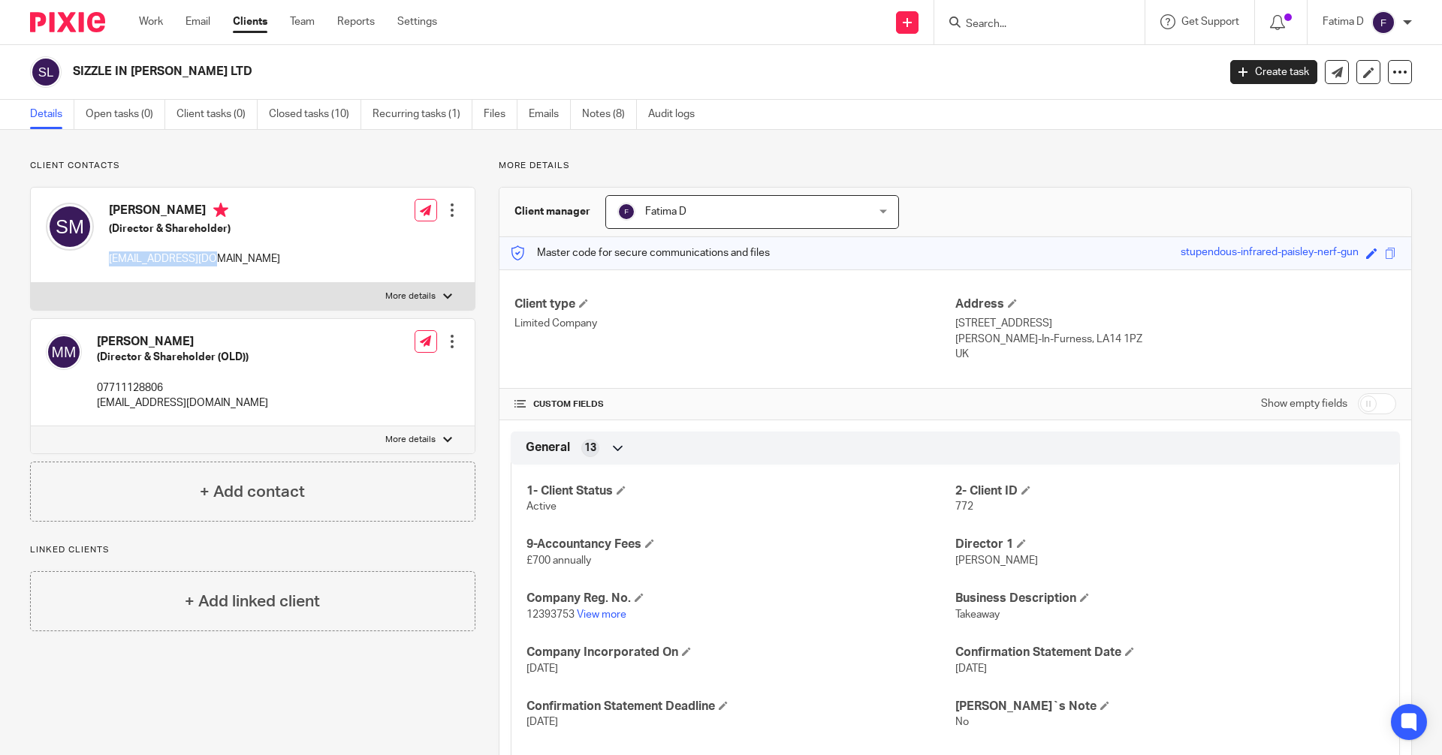
drag, startPoint x: 214, startPoint y: 261, endPoint x: 104, endPoint y: 258, distance: 110.4
click at [104, 258] on div "Sayed Davood MOEINODDINI (Director & Shareholder) hodinyuk@gmail.com" at bounding box center [163, 235] width 234 height 80
copy p "hodinyuk@gmail.com"
click at [439, 288] on label "More details" at bounding box center [253, 296] width 444 height 27
click at [31, 283] on input "More details" at bounding box center [30, 282] width 1 height 1
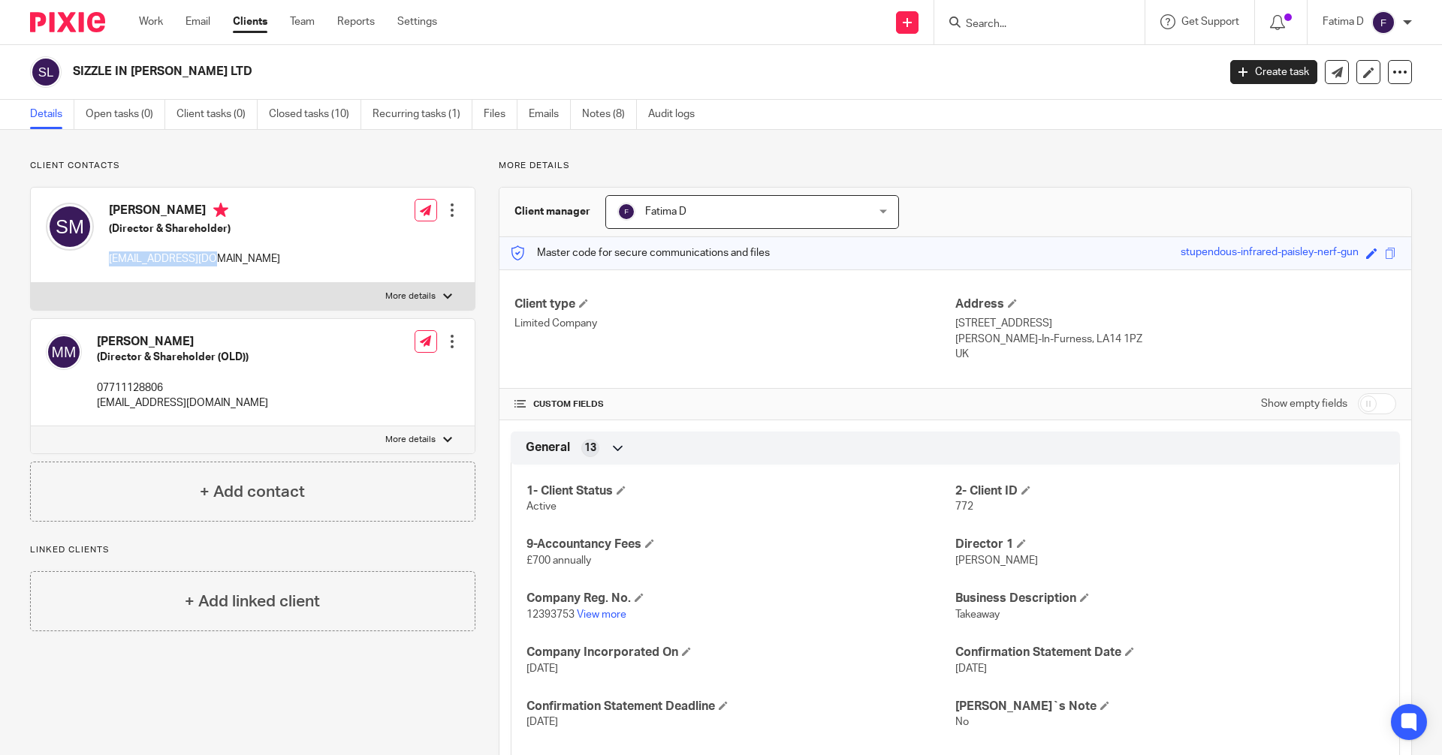
checkbox input "true"
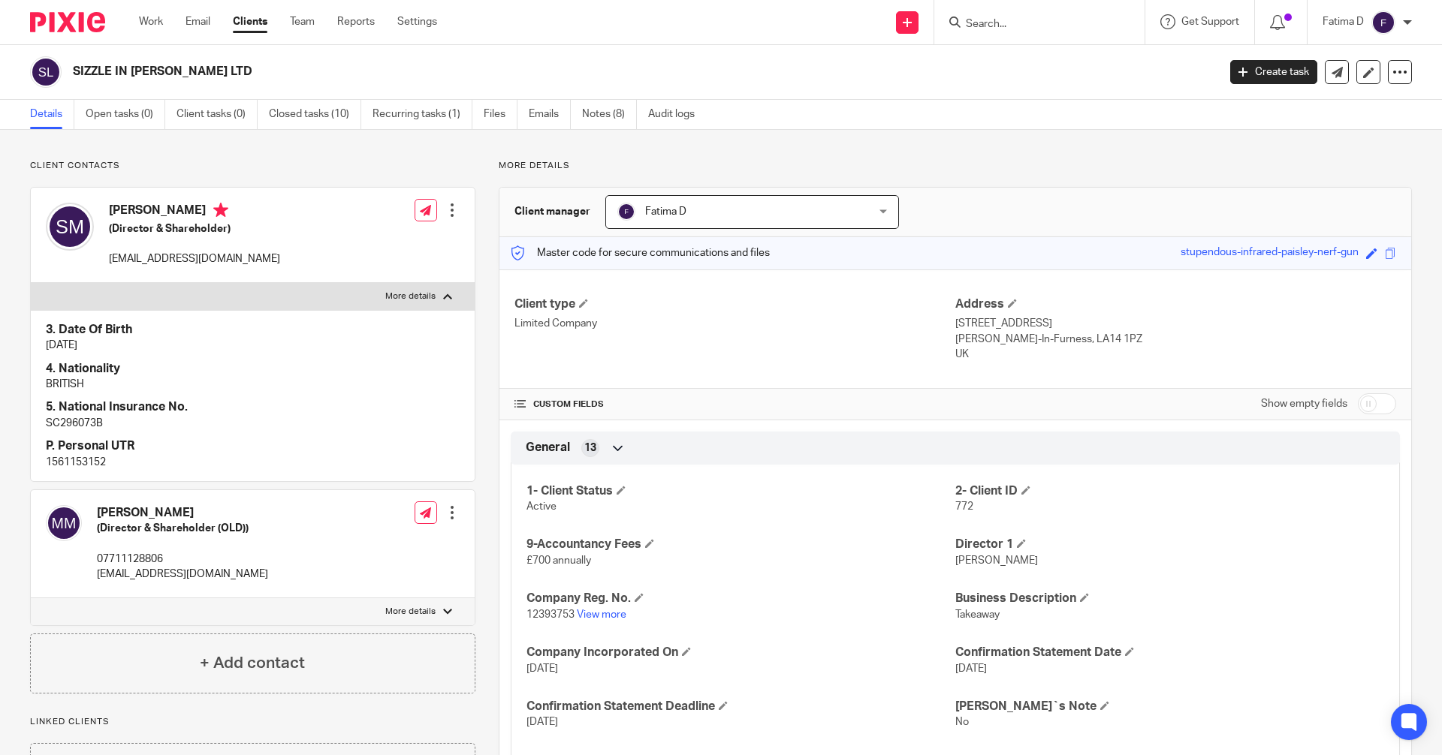
click at [81, 422] on p "SC296073B" at bounding box center [253, 423] width 414 height 15
copy p "SC296073B"
click at [82, 424] on p "SC296073B" at bounding box center [253, 423] width 414 height 15
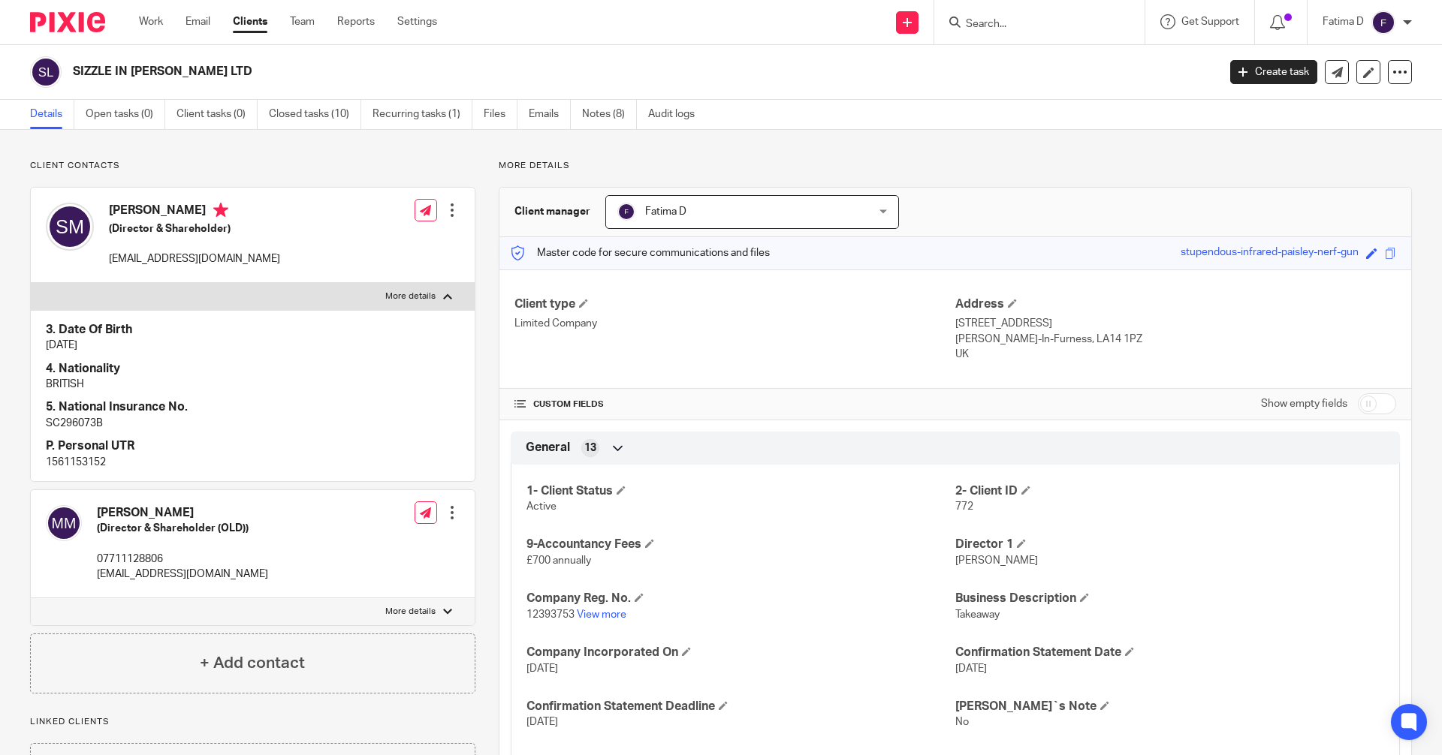
click at [977, 21] on input "Search" at bounding box center [1031, 25] width 135 height 14
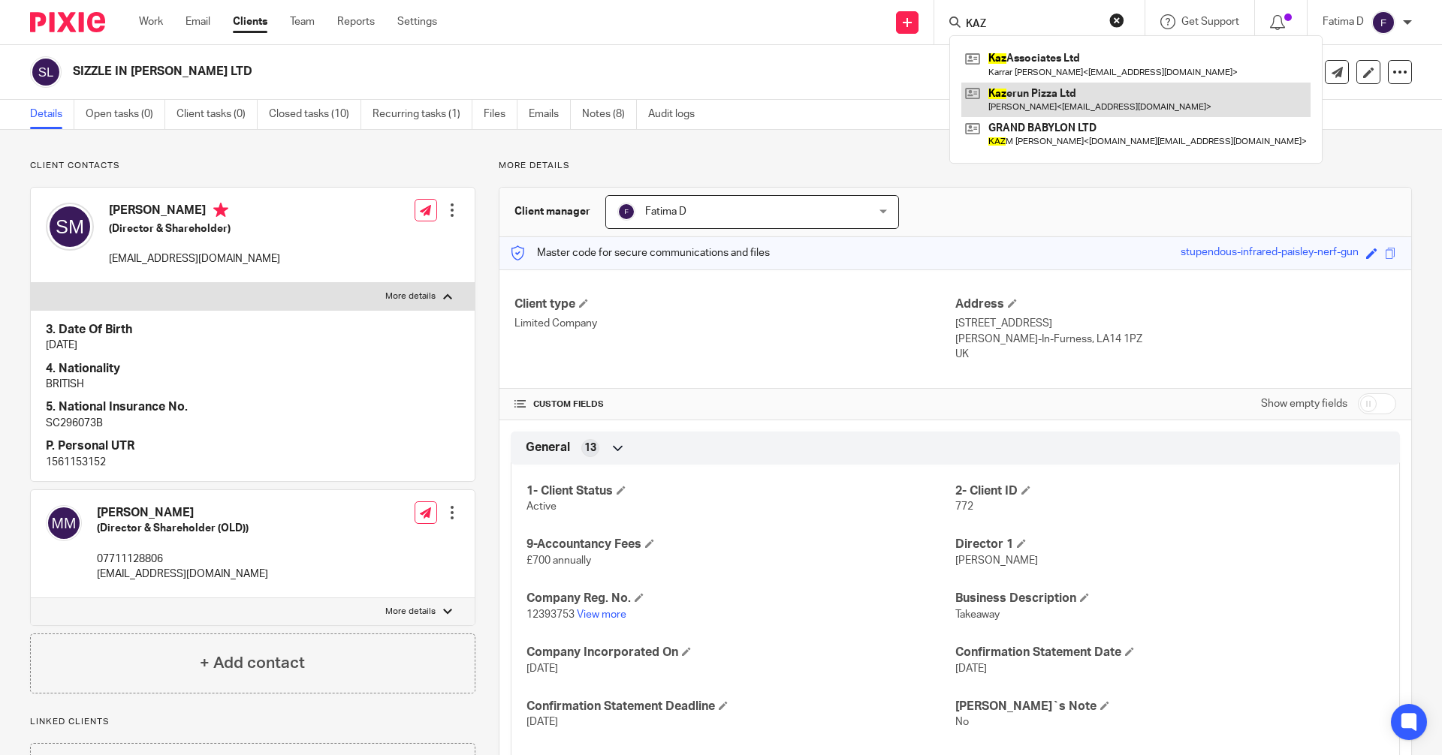
type input "KAZ"
click at [1060, 100] on link at bounding box center [1135, 100] width 349 height 35
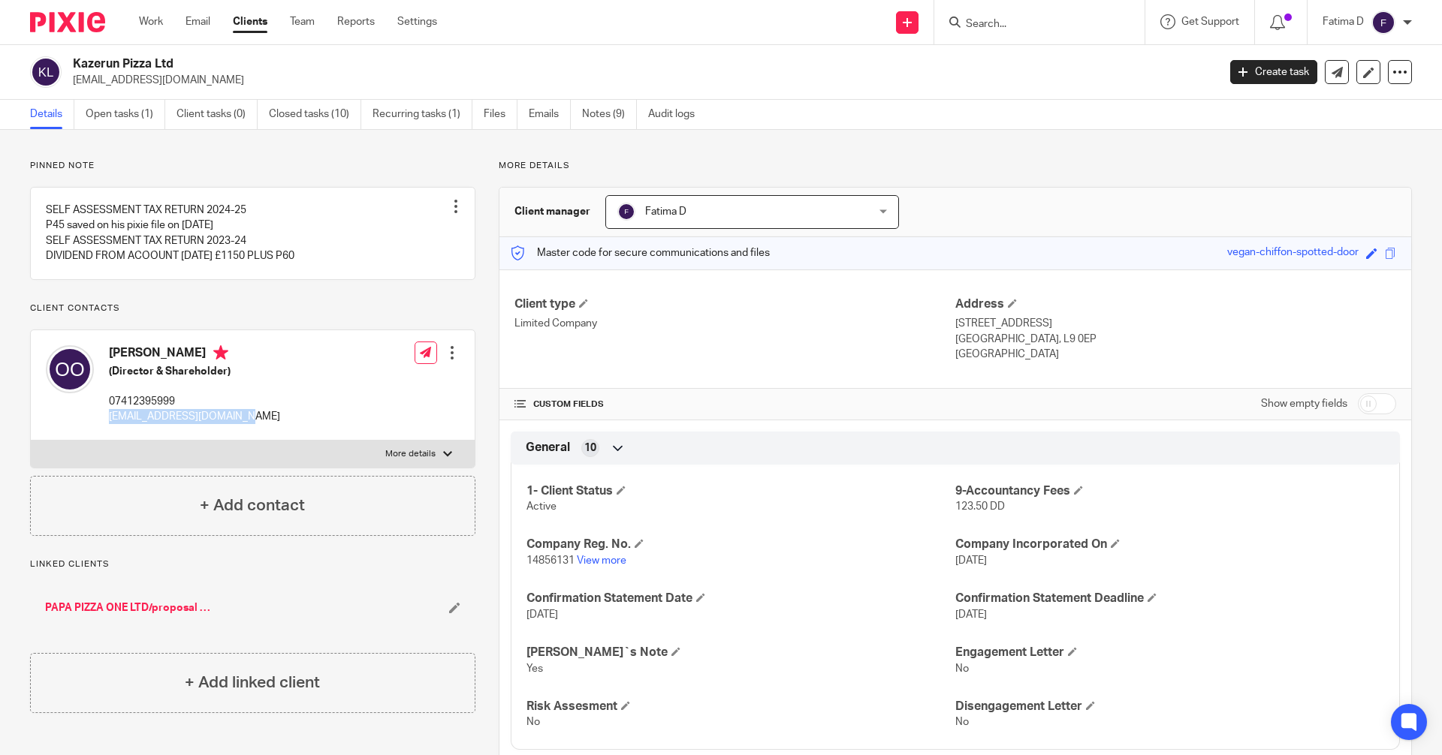
drag, startPoint x: 255, startPoint y: 415, endPoint x: 110, endPoint y: 423, distance: 145.2
click at [110, 423] on div "[PERSON_NAME] (Director & Shareholder) 07412395999 [EMAIL_ADDRESS][DOMAIN_NAME]…" at bounding box center [253, 385] width 444 height 110
copy p "[EMAIL_ADDRESS][DOMAIN_NAME]"
click at [129, 239] on link at bounding box center [253, 233] width 444 height 91
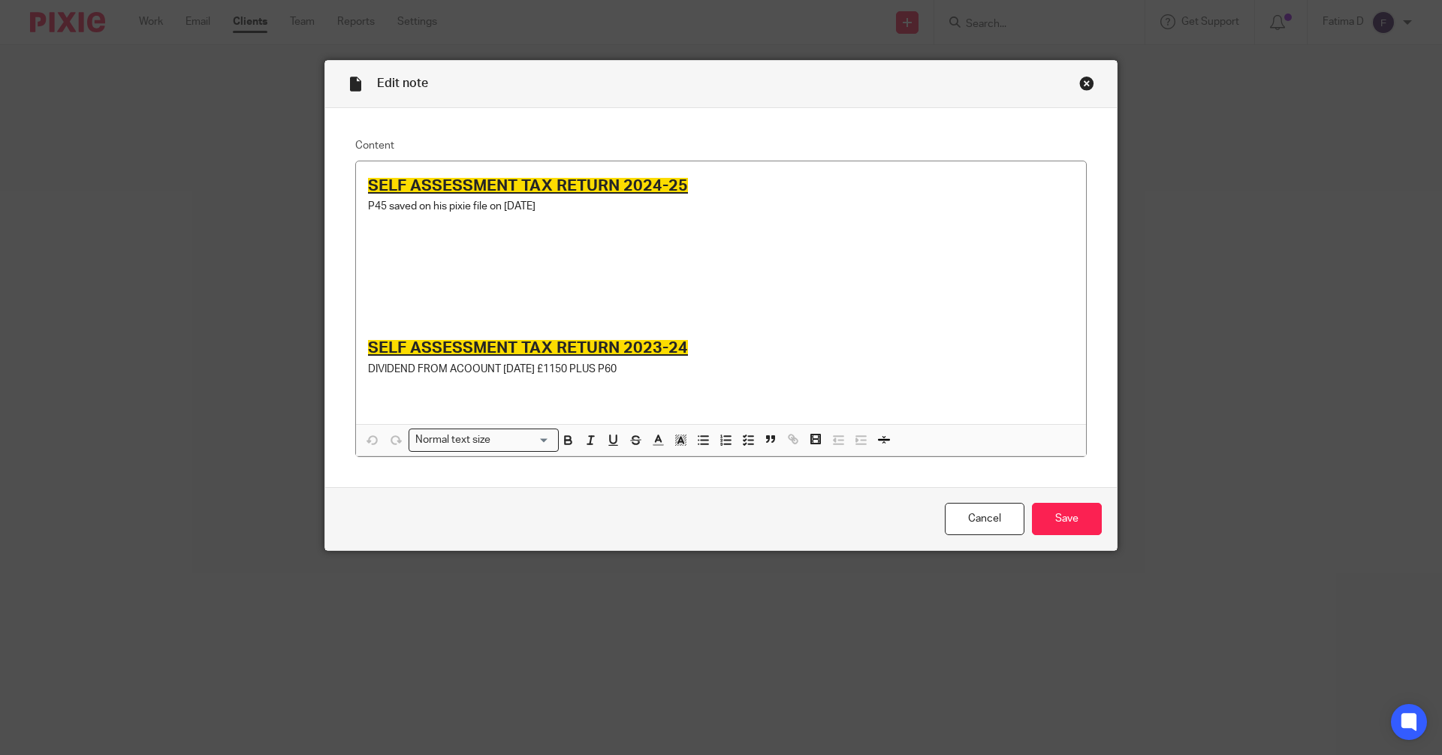
drag, startPoint x: 1082, startPoint y: 86, endPoint x: 1422, endPoint y: 5, distance: 349.7
click at [1084, 86] on div "Close this dialog window" at bounding box center [1086, 83] width 15 height 15
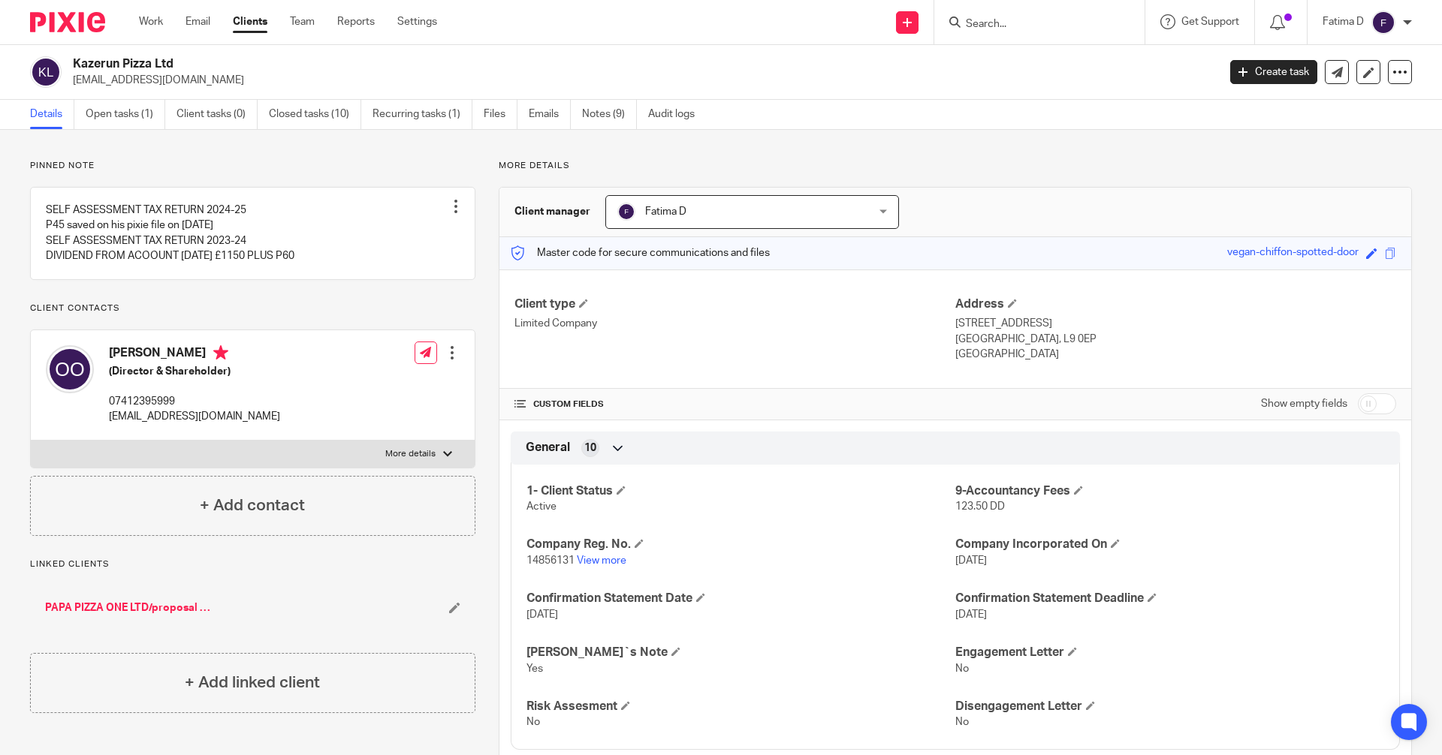
click at [448, 453] on div at bounding box center [447, 454] width 9 height 9
click at [31, 441] on input "More details" at bounding box center [30, 440] width 1 height 1
checkbox input "true"
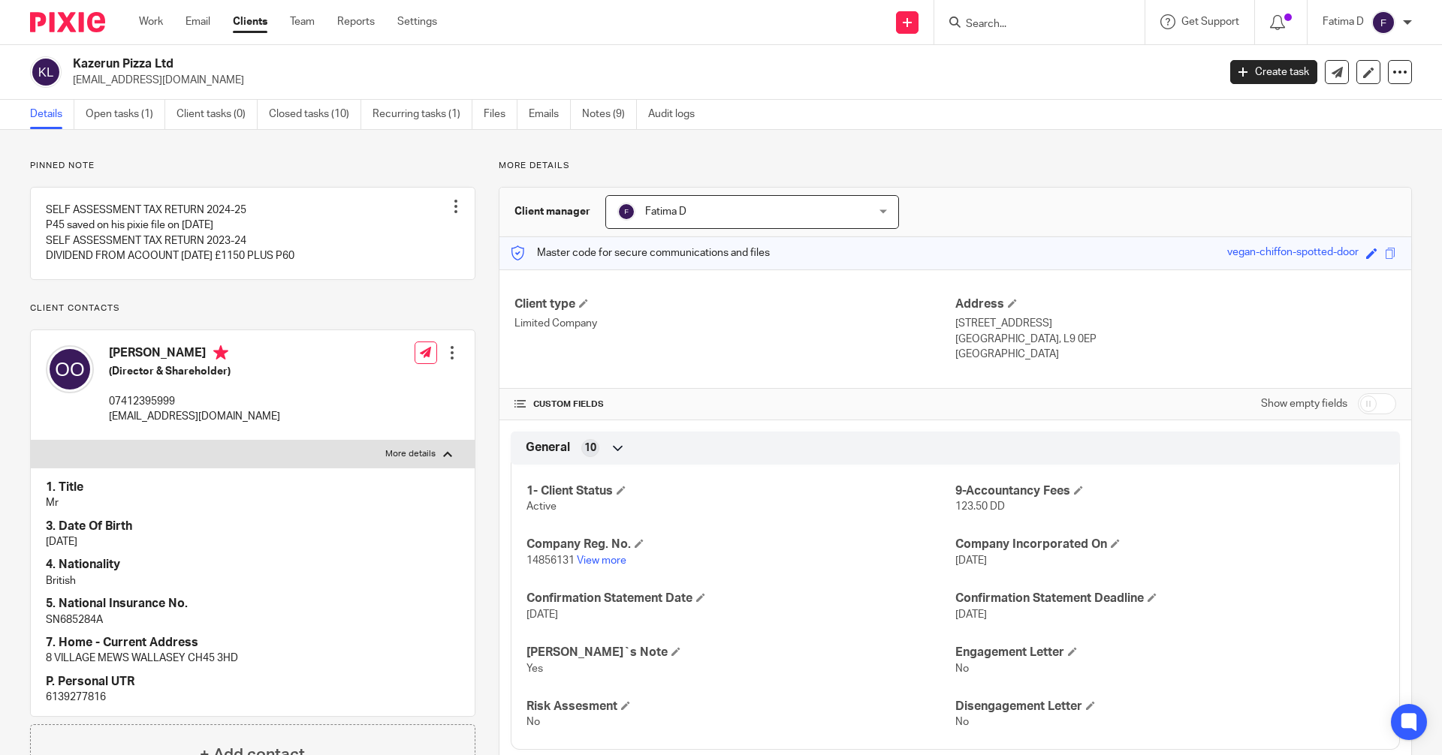
click at [84, 617] on p "SN685284A" at bounding box center [253, 620] width 414 height 15
copy p "SN685284A"
click at [59, 619] on p "SN685284A" at bounding box center [253, 620] width 414 height 15
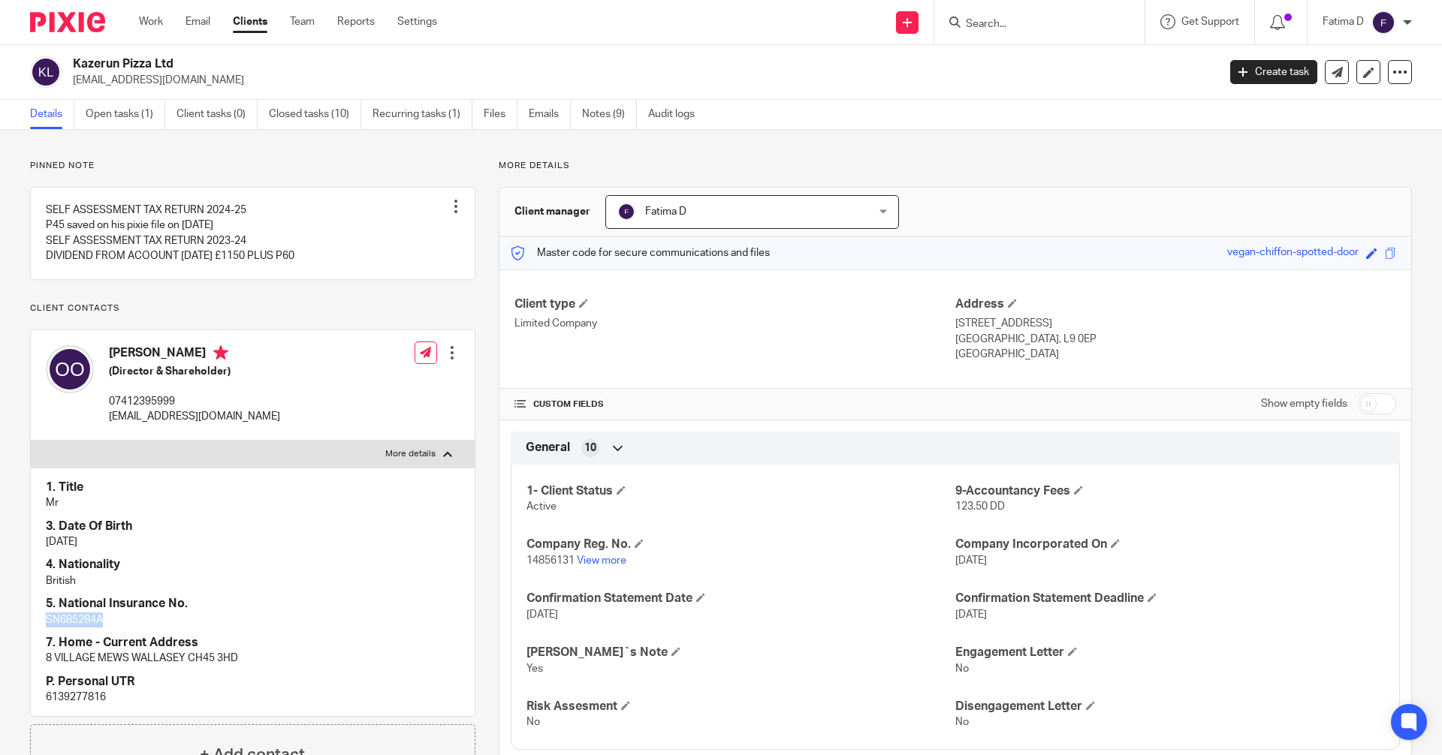
click at [277, 616] on p "SN685284A" at bounding box center [253, 620] width 414 height 15
drag, startPoint x: 140, startPoint y: 620, endPoint x: 46, endPoint y: 623, distance: 94.7
click at [46, 623] on p "SN685284A" at bounding box center [253, 620] width 414 height 15
copy p "SN685284A"
click at [614, 559] on link "View more" at bounding box center [602, 561] width 50 height 11
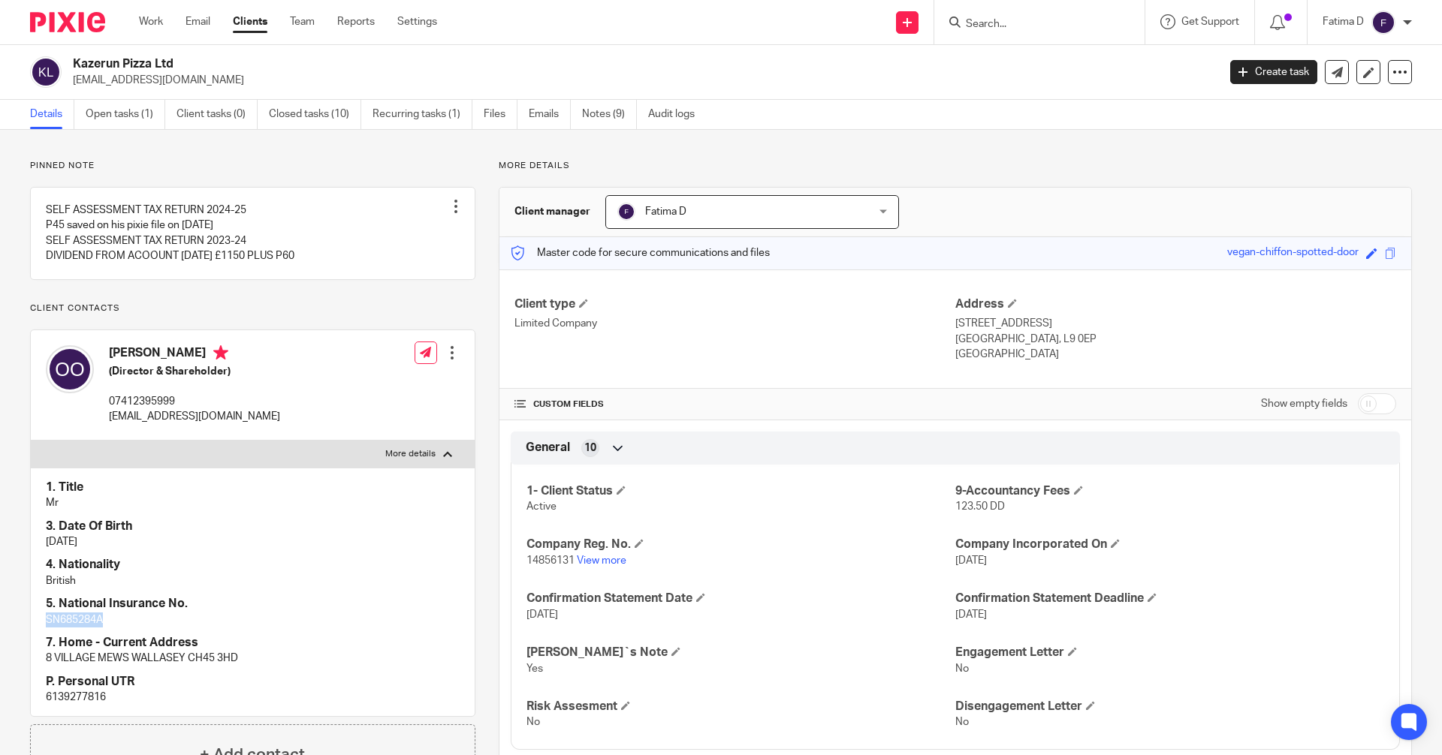
click at [98, 621] on p "SN685284A" at bounding box center [253, 620] width 414 height 15
click at [110, 624] on p "SN685284A" at bounding box center [253, 620] width 414 height 15
drag, startPoint x: 110, startPoint y: 624, endPoint x: 58, endPoint y: 617, distance: 53.0
click at [52, 621] on p "SN685284A" at bounding box center [253, 620] width 414 height 15
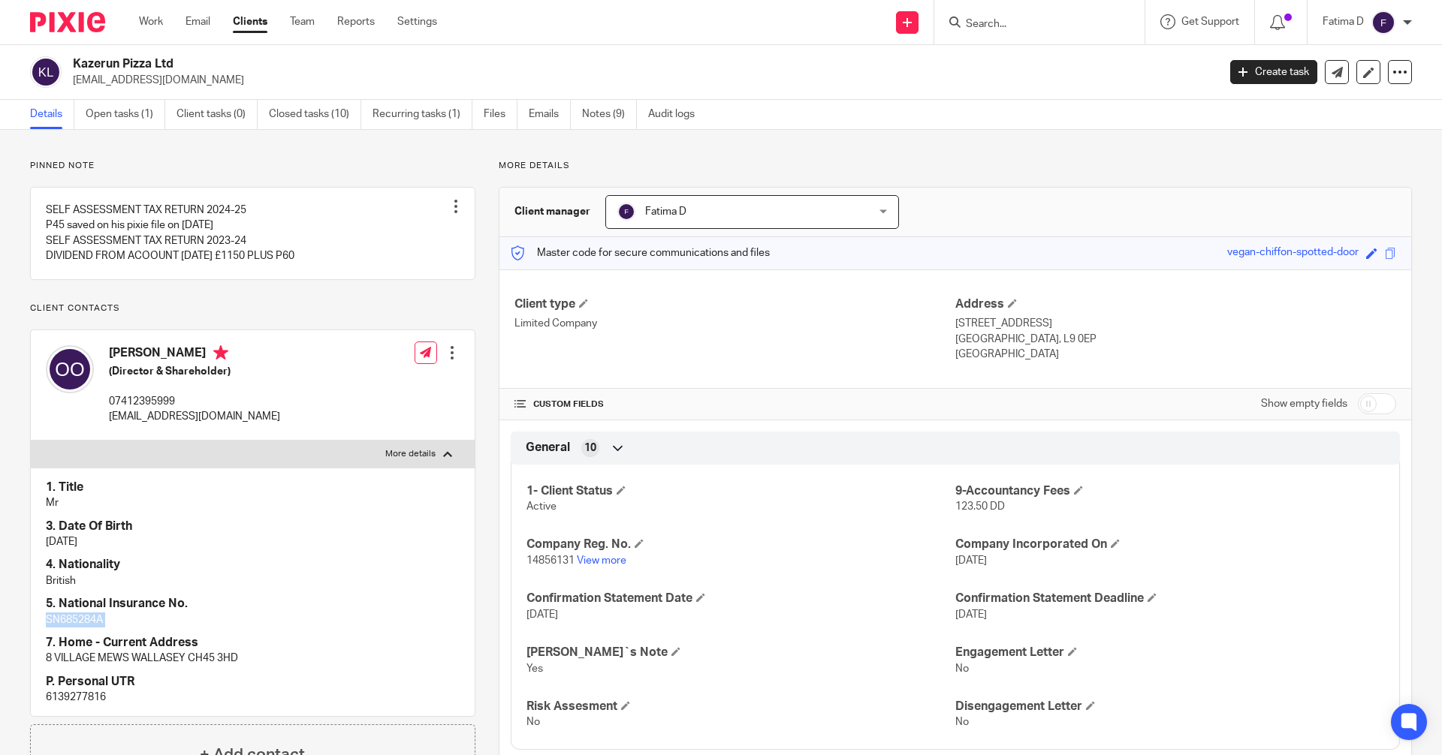
click at [249, 23] on link "Clients" at bounding box center [250, 21] width 35 height 15
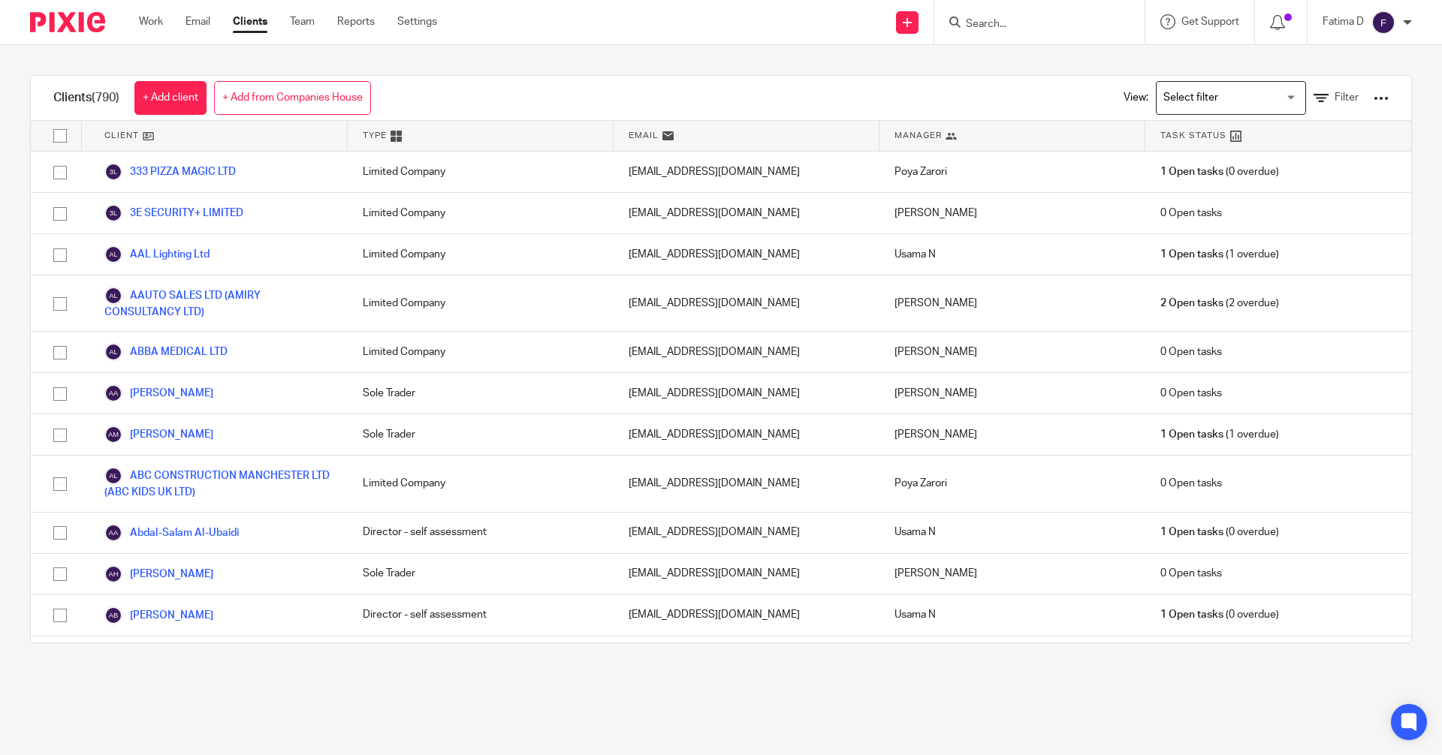
click at [1313, 98] on icon at bounding box center [1320, 98] width 15 height 15
